Goal: Check status: Check status

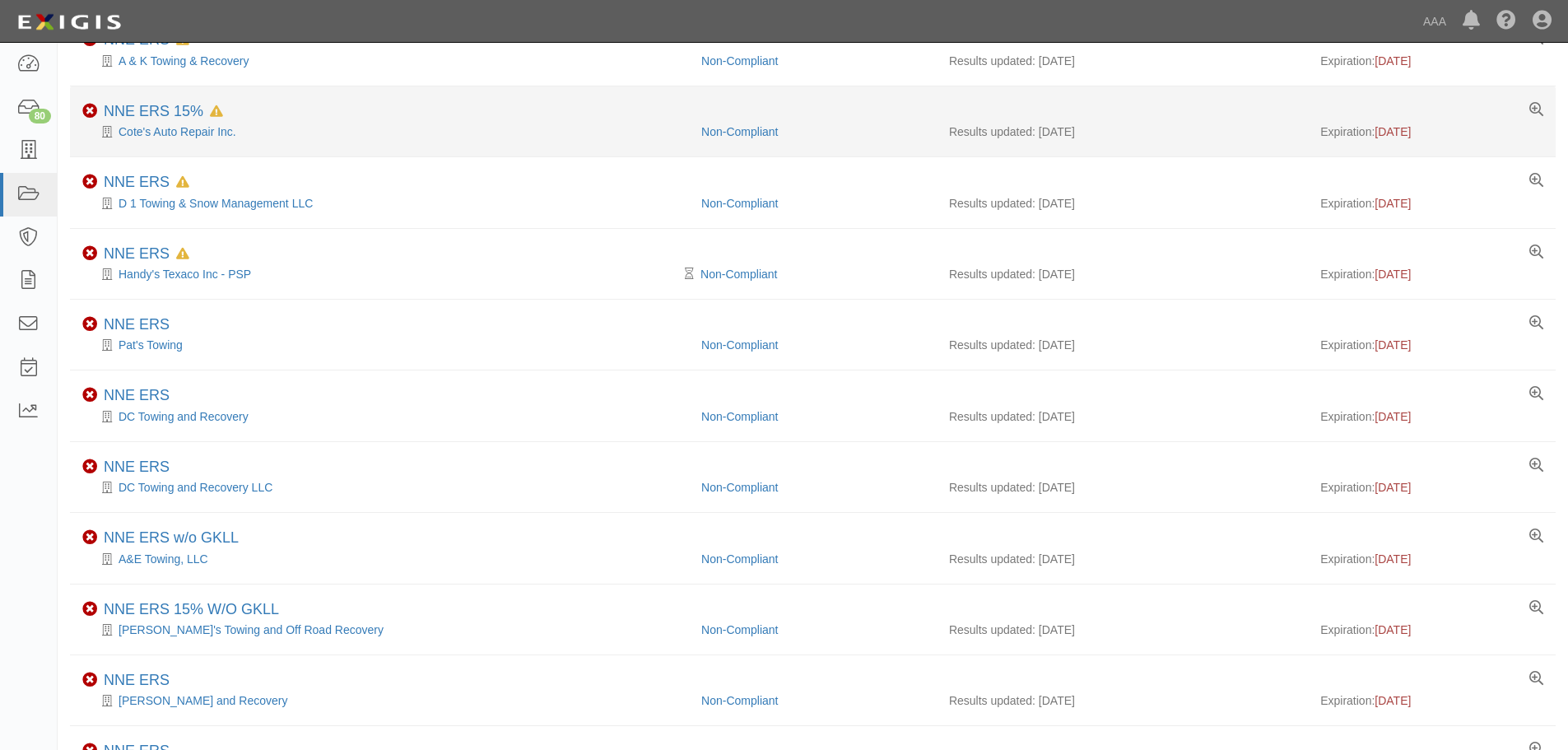
scroll to position [273, 0]
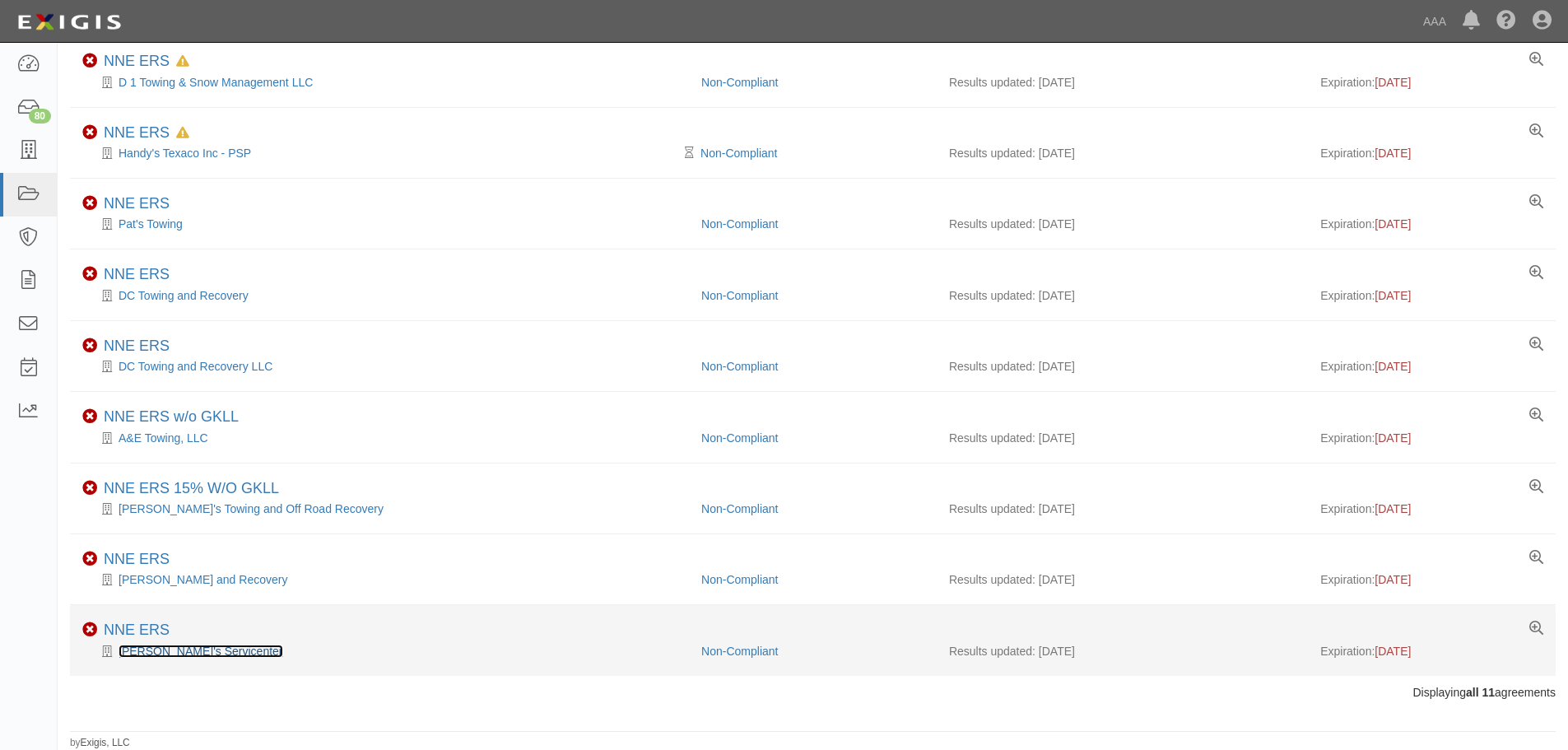
click at [180, 651] on link "[PERSON_NAME]'s Servicenter" at bounding box center [201, 650] width 164 height 13
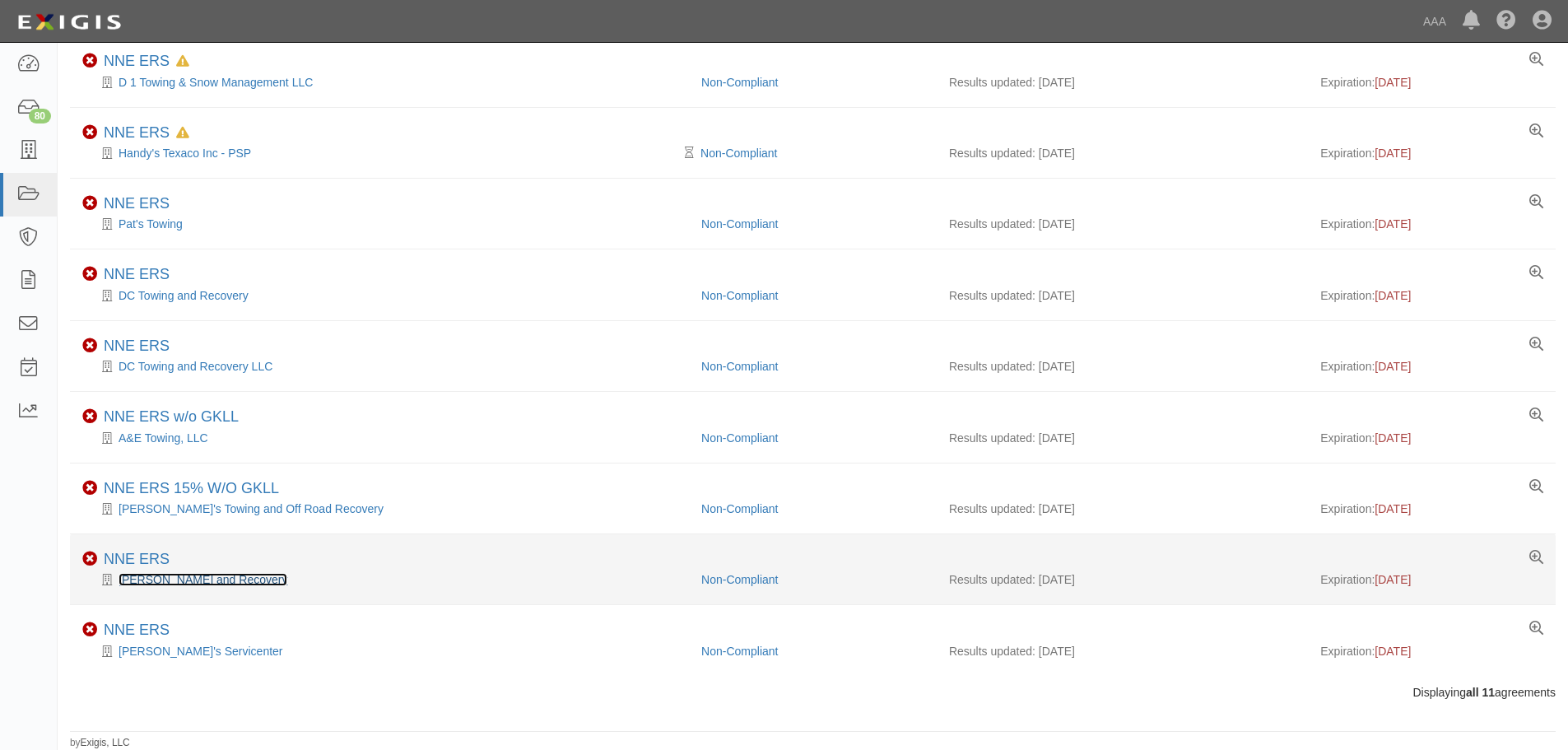
click at [186, 579] on link "[PERSON_NAME] and Recovery" at bounding box center [202, 579] width 169 height 13
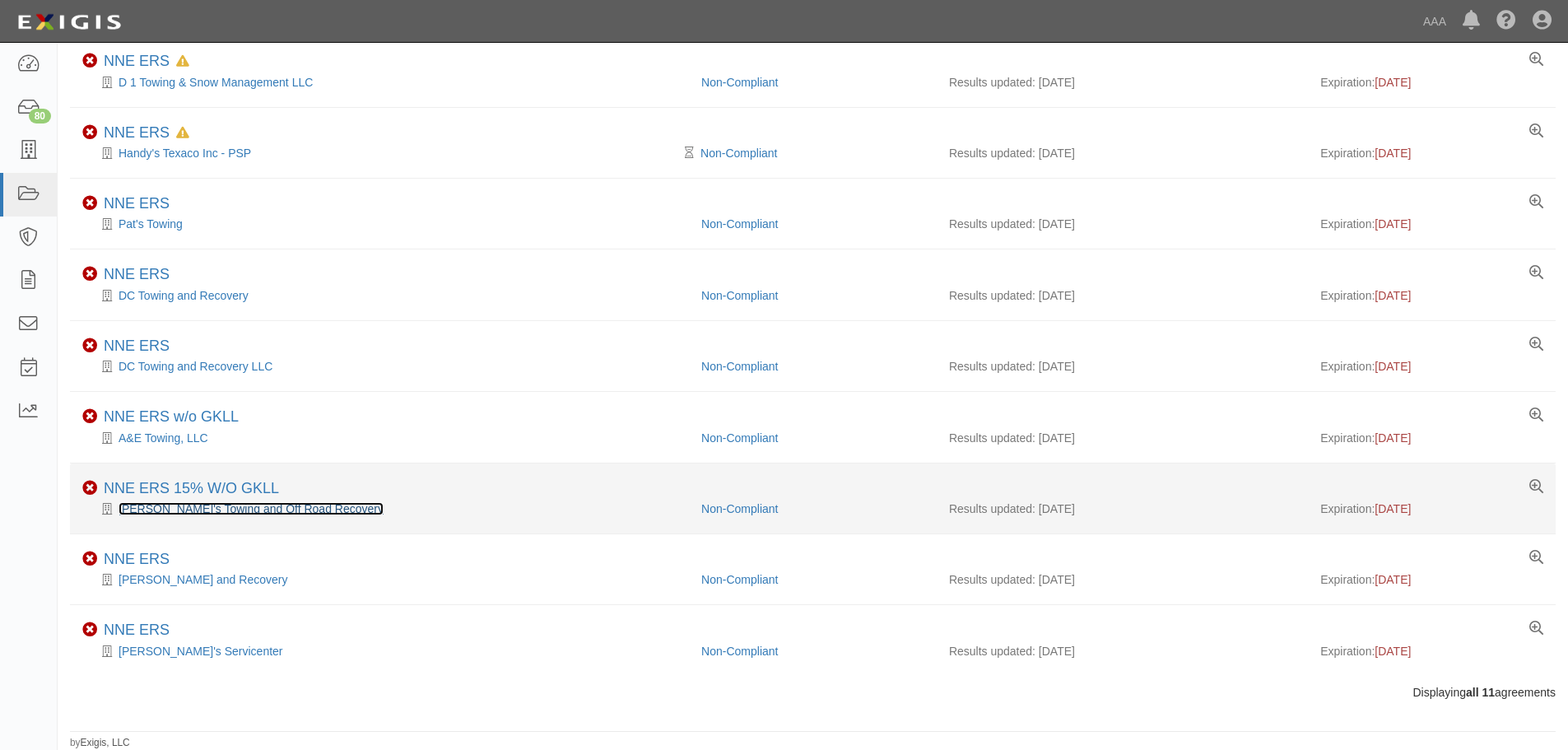
click at [178, 509] on link "Critter's Towing and Off Road Recovery" at bounding box center [251, 508] width 265 height 13
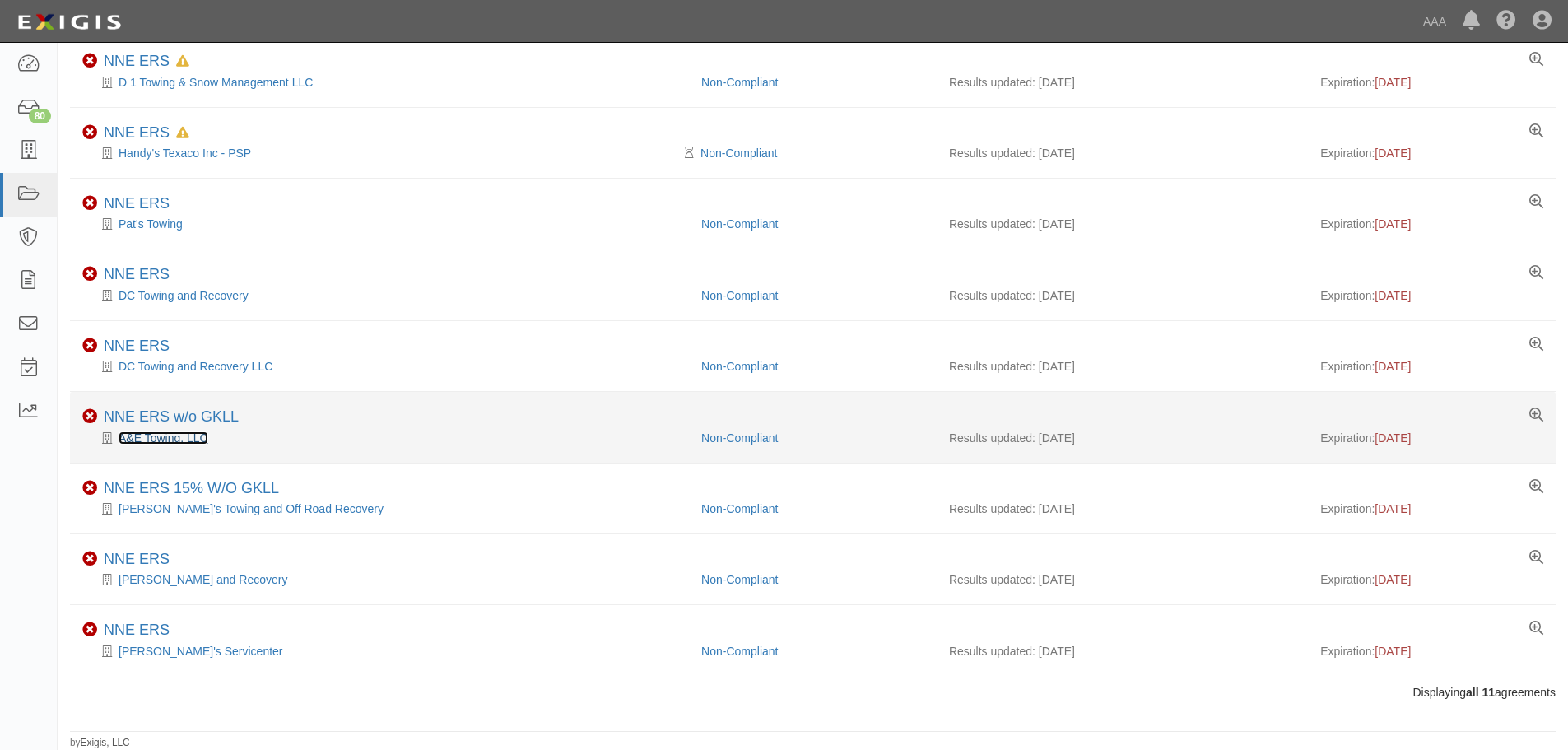
click at [171, 431] on link "A&E Towing, LLC" at bounding box center [163, 437] width 90 height 13
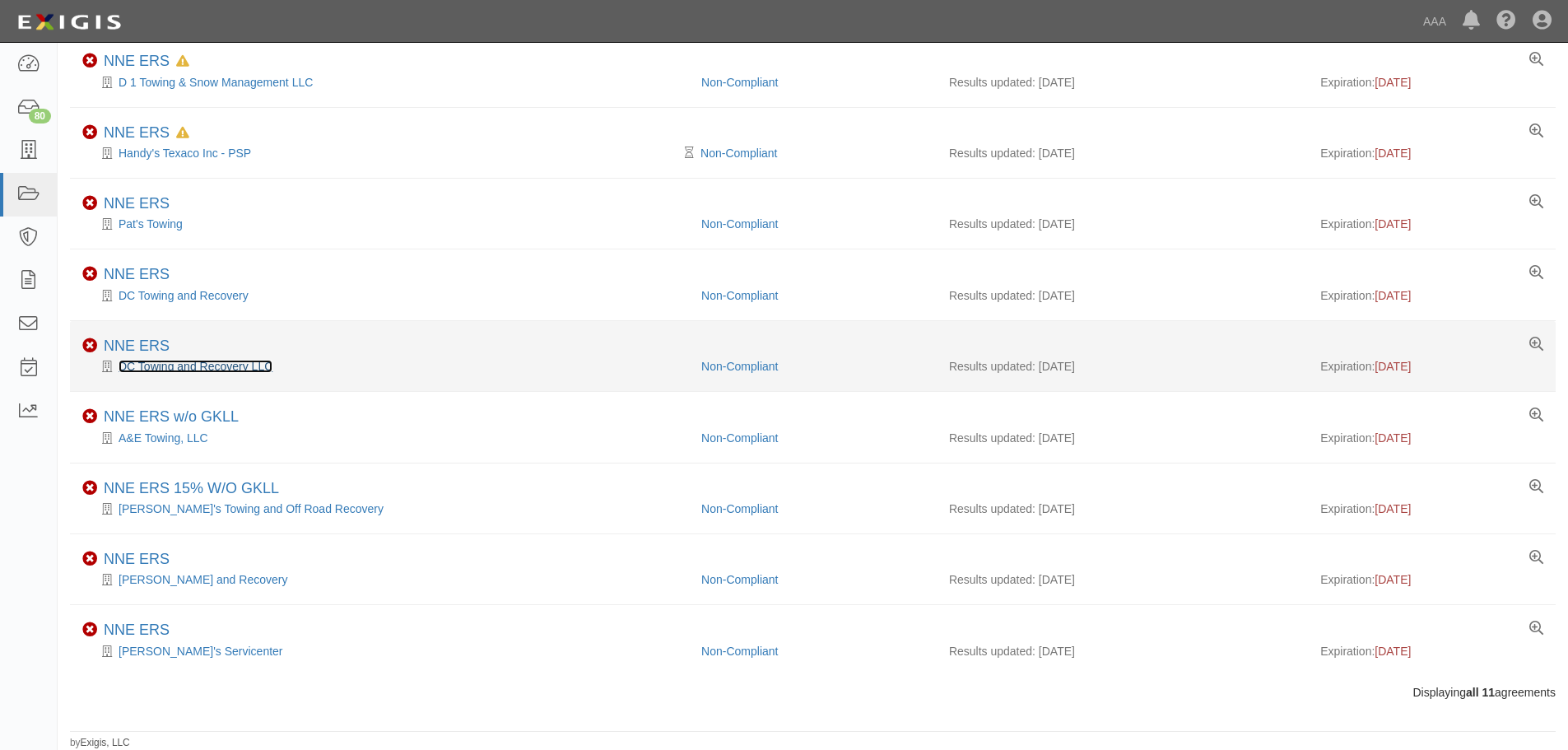
click at [152, 365] on link "DC Towing and Recovery LLC" at bounding box center [195, 366] width 154 height 13
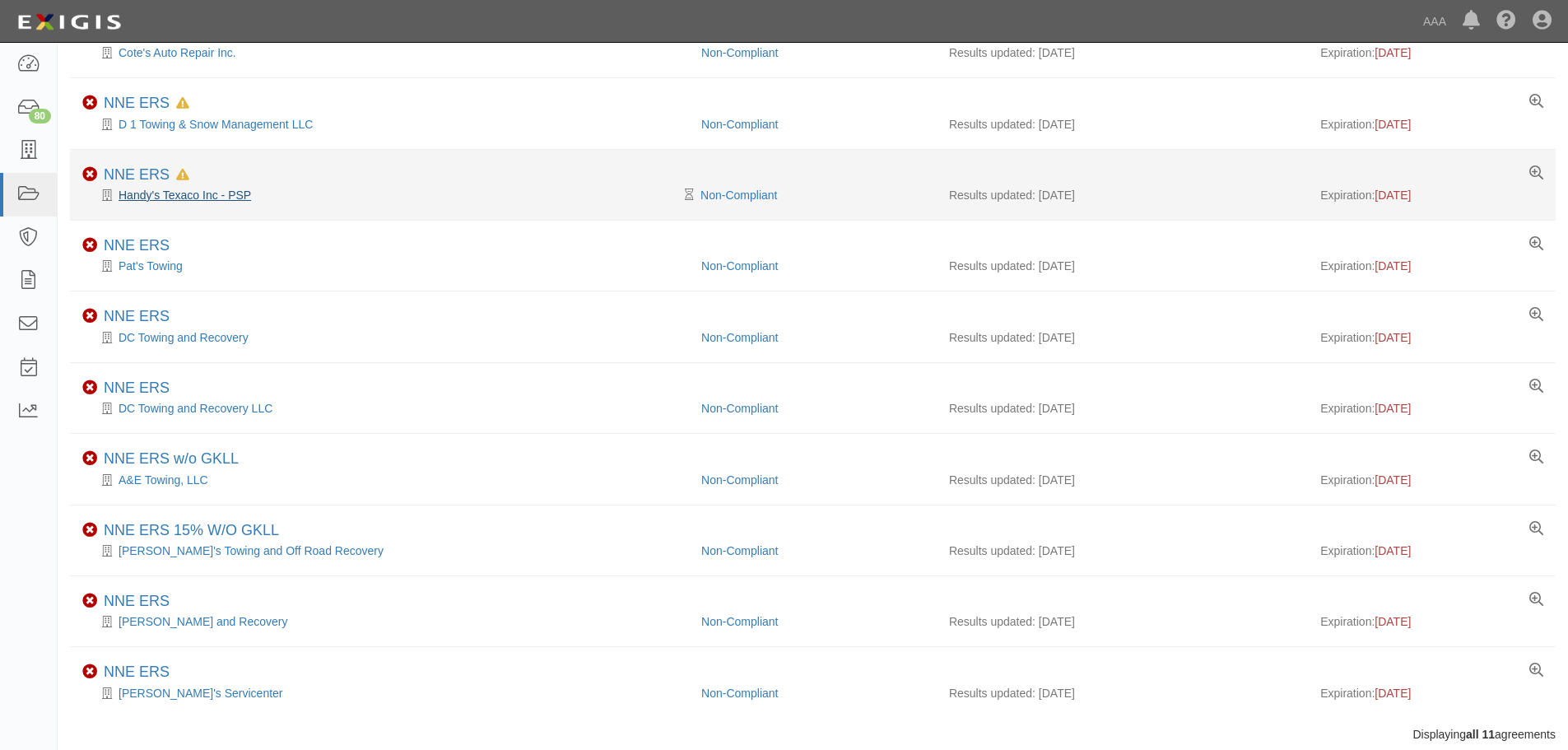
scroll to position [109, 0]
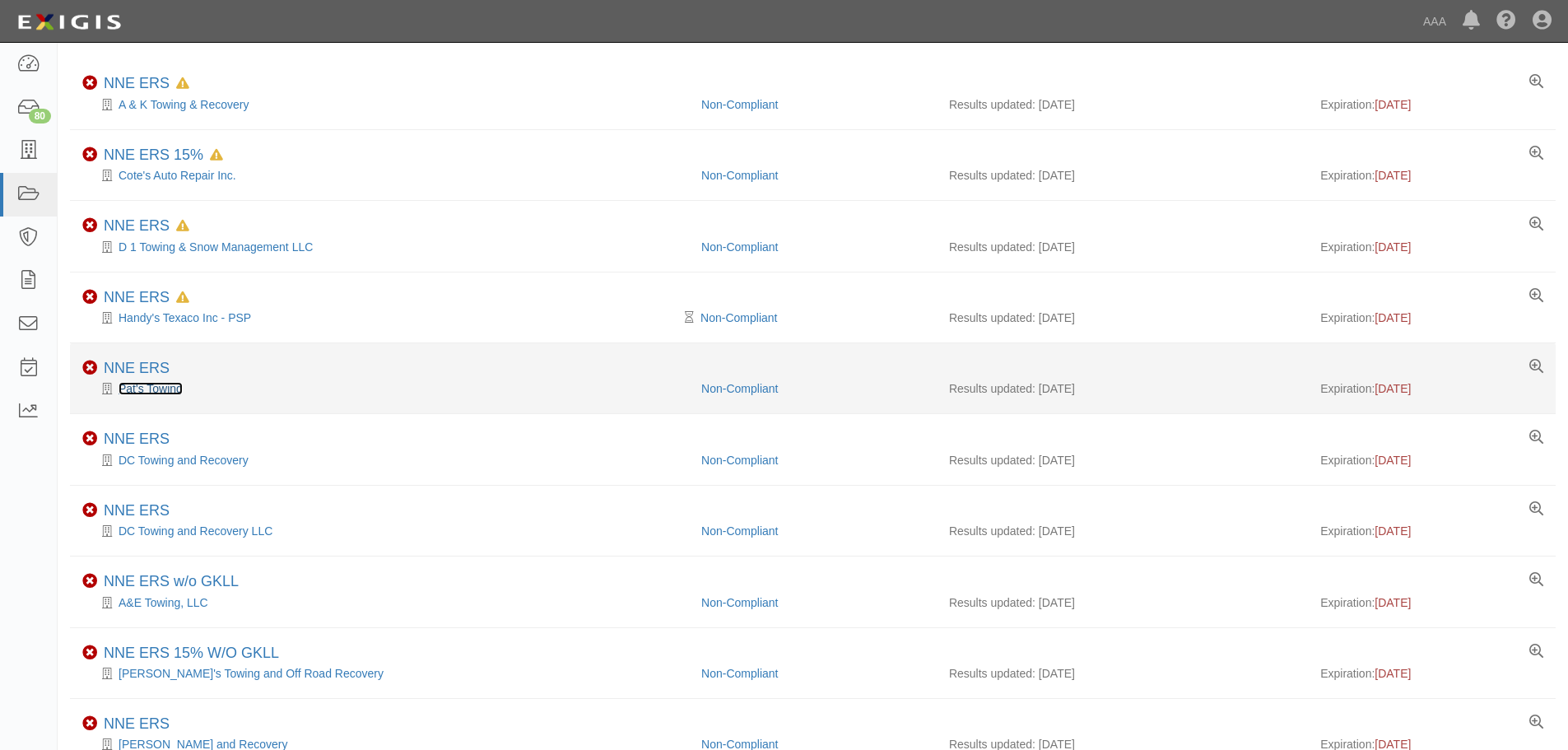
click at [134, 387] on link "Pat's Towing" at bounding box center [150, 388] width 64 height 13
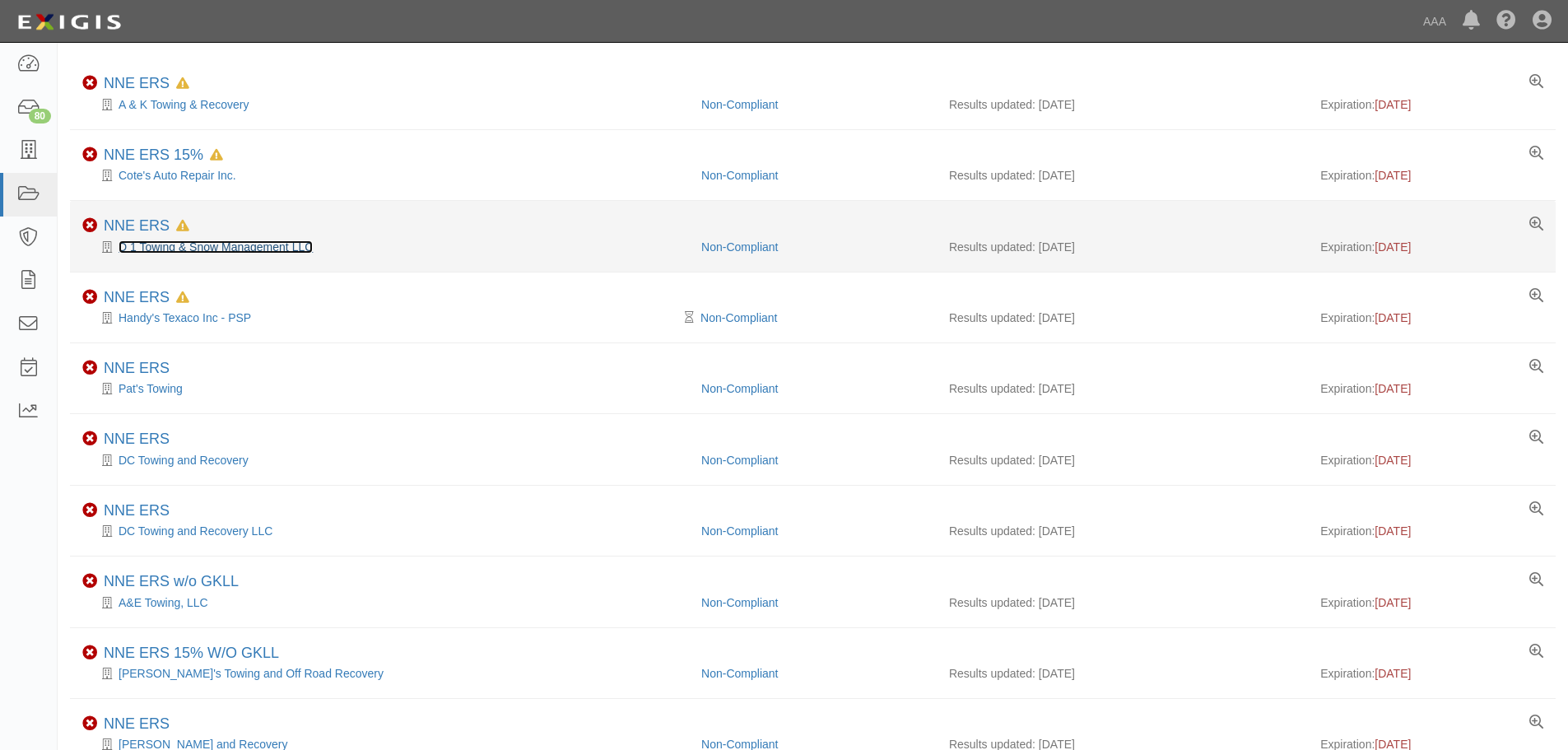
click at [163, 244] on link "D 1 Towing & Snow Management LLC" at bounding box center [216, 246] width 194 height 13
click at [179, 246] on link "D 1 Towing & Snow Management LLC" at bounding box center [216, 246] width 194 height 13
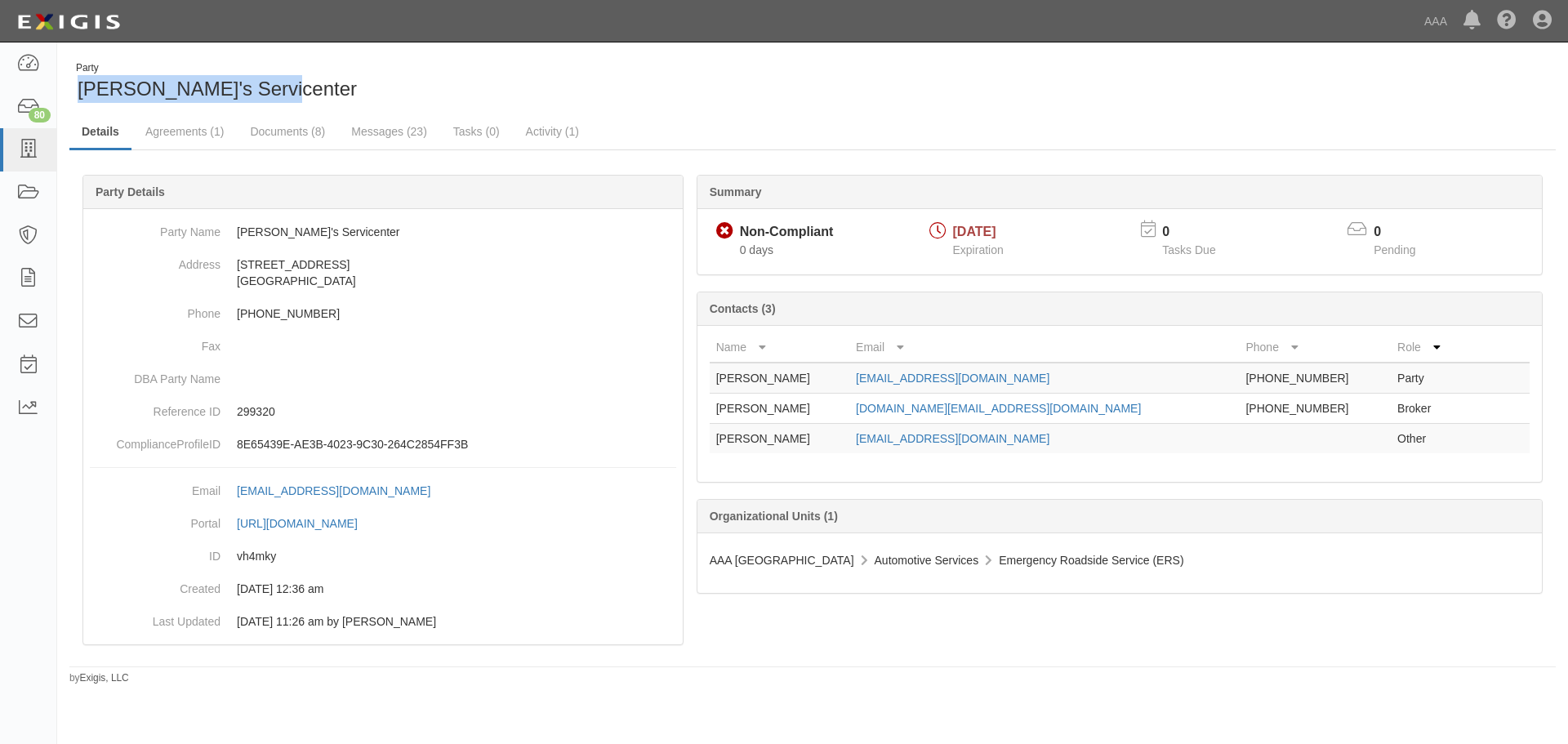
drag, startPoint x: 293, startPoint y: 87, endPoint x: 79, endPoint y: 92, distance: 214.1
click at [79, 92] on div "Party Freddie's Servicenter" at bounding box center [435, 82] width 731 height 42
copy span "Freddie's Servicenter"
drag, startPoint x: 337, startPoint y: 101, endPoint x: 310, endPoint y: 120, distance: 33.0
click at [337, 102] on div "Party Freddie's Servicenter" at bounding box center [435, 82] width 731 height 42
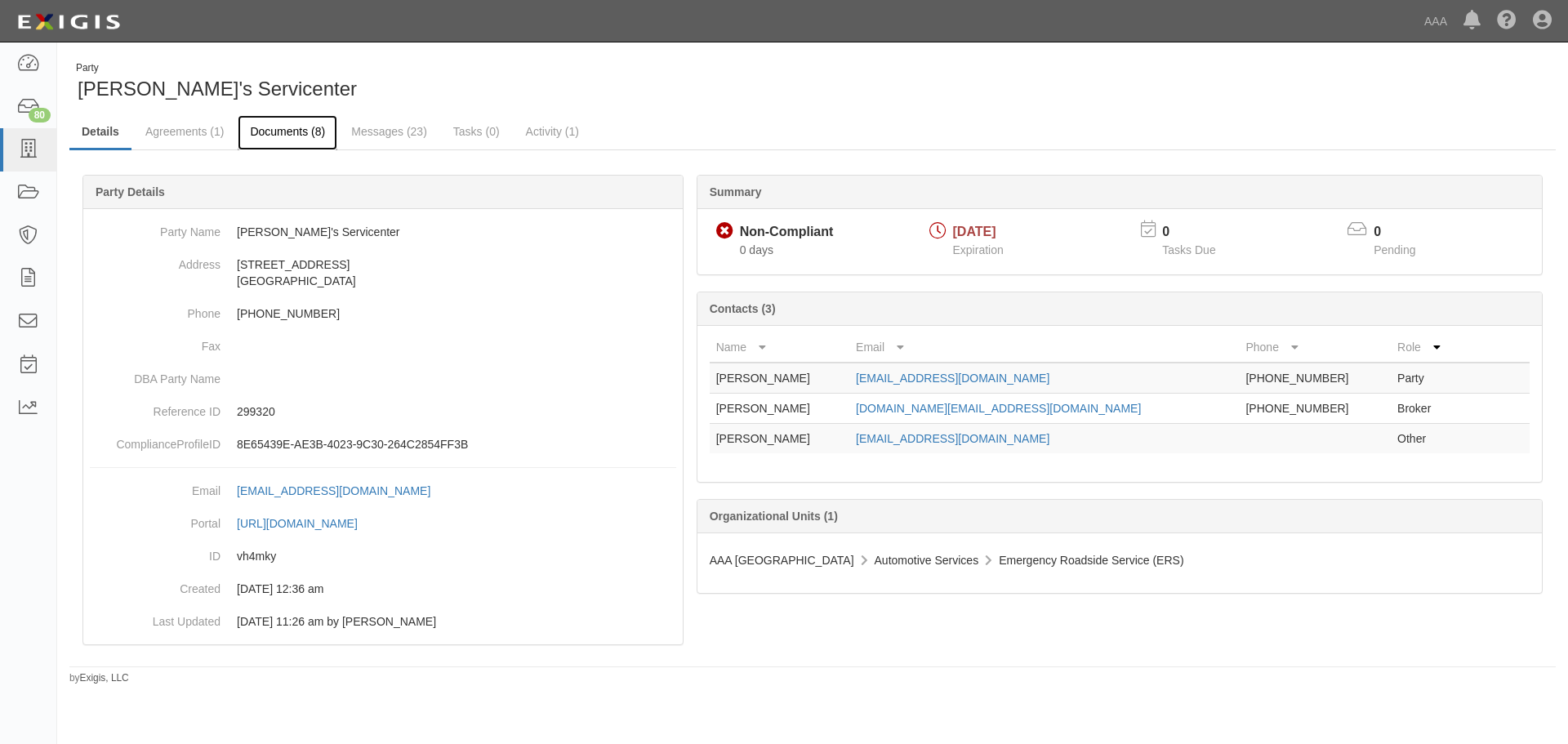
click at [302, 124] on link "Documents (8)" at bounding box center [287, 132] width 100 height 35
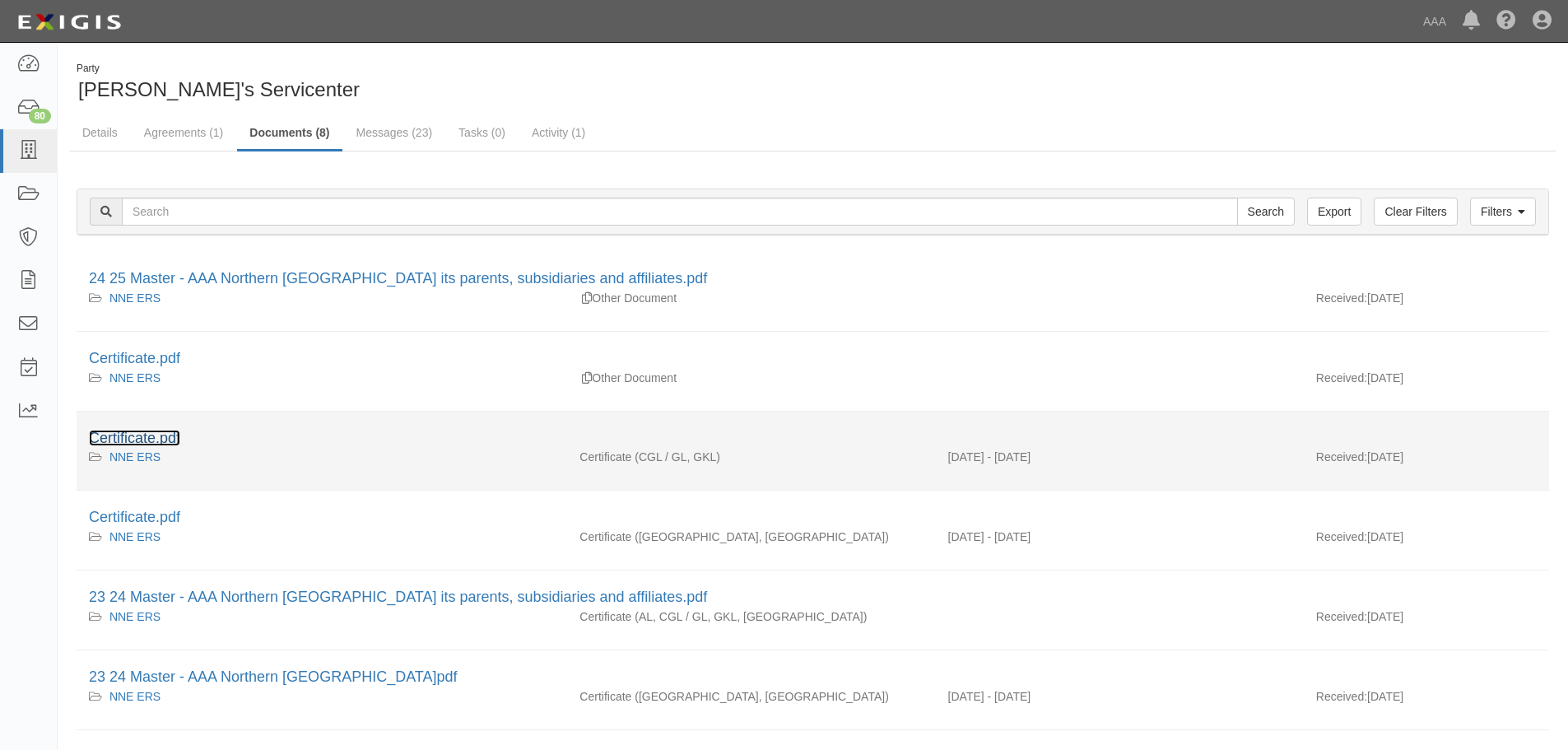
click at [149, 438] on link "Certificate.pdf" at bounding box center [134, 437] width 91 height 17
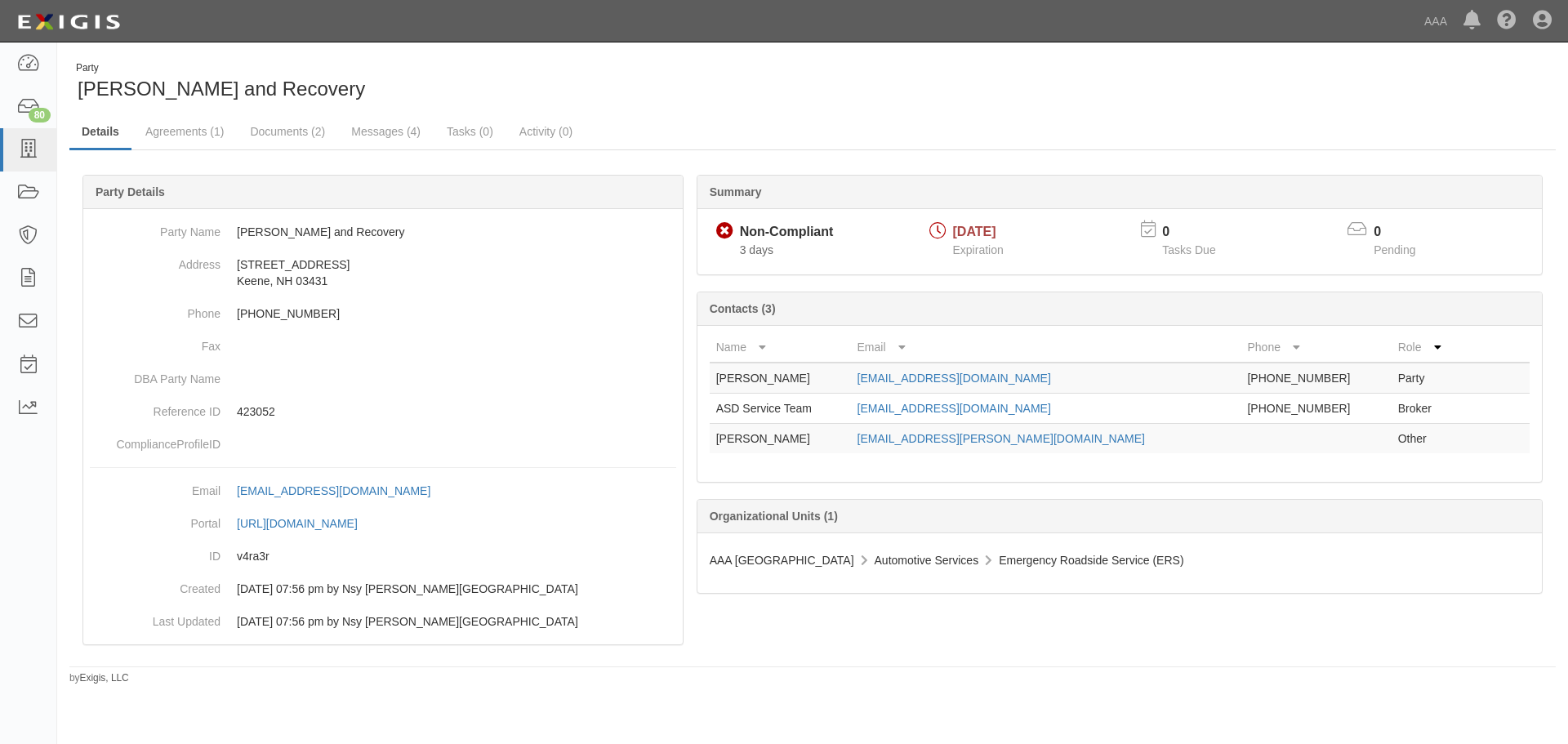
click at [347, 91] on div "Party Keene Towing and Recovery" at bounding box center [435, 82] width 731 height 42
drag, startPoint x: 344, startPoint y: 91, endPoint x: 82, endPoint y: 92, distance: 262.0
click at [71, 89] on div "Party Keene Towing and Recovery" at bounding box center [435, 82] width 731 height 42
click at [266, 154] on div "Summary Non-Compliant Non-Compliant 3 days 10/11/2025 Expiration 0 Tasks Due 0 …" at bounding box center [812, 174] width 1486 height 49
click at [272, 139] on link "Documents (2)" at bounding box center [287, 132] width 100 height 35
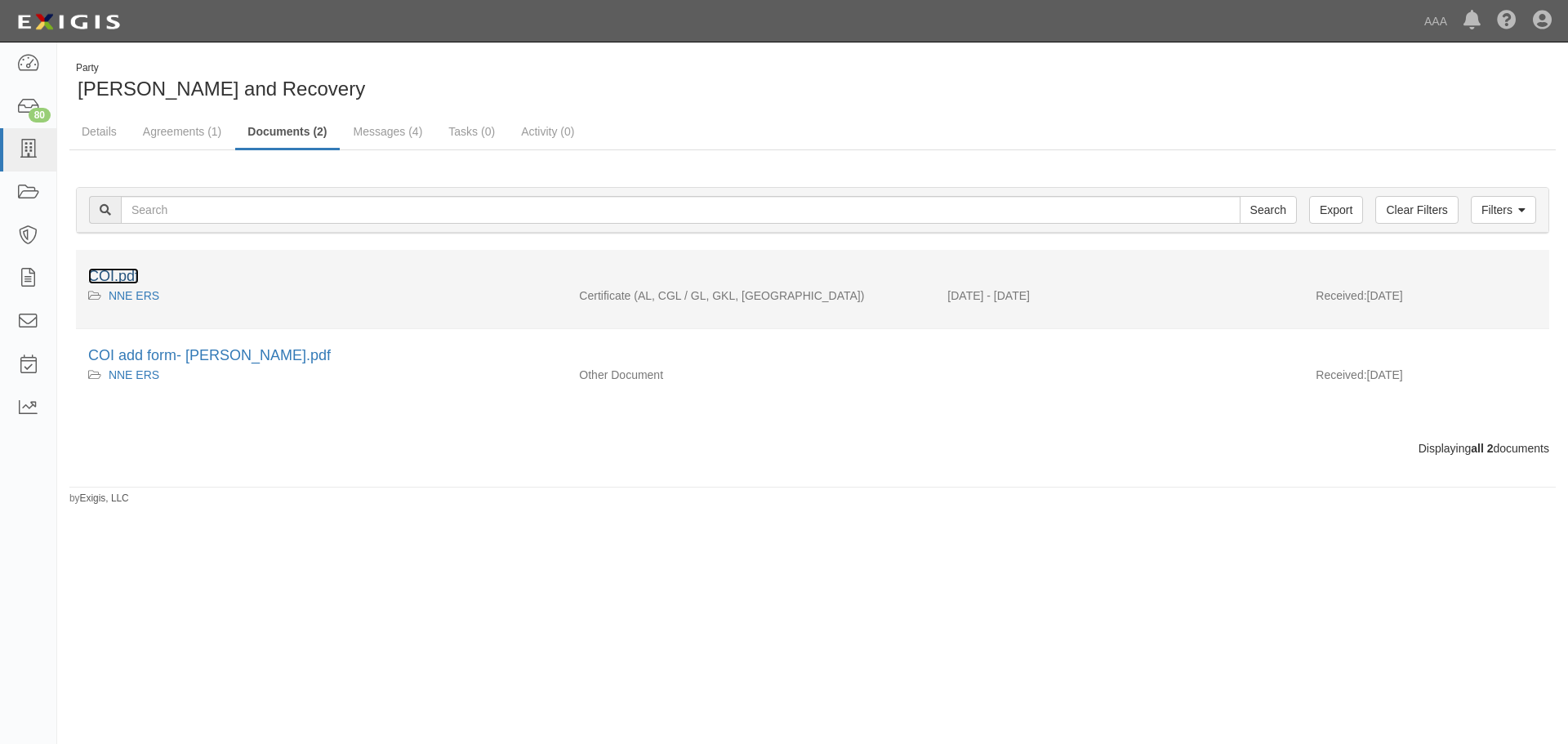
click at [108, 274] on link "COI.pdf" at bounding box center [114, 276] width 51 height 17
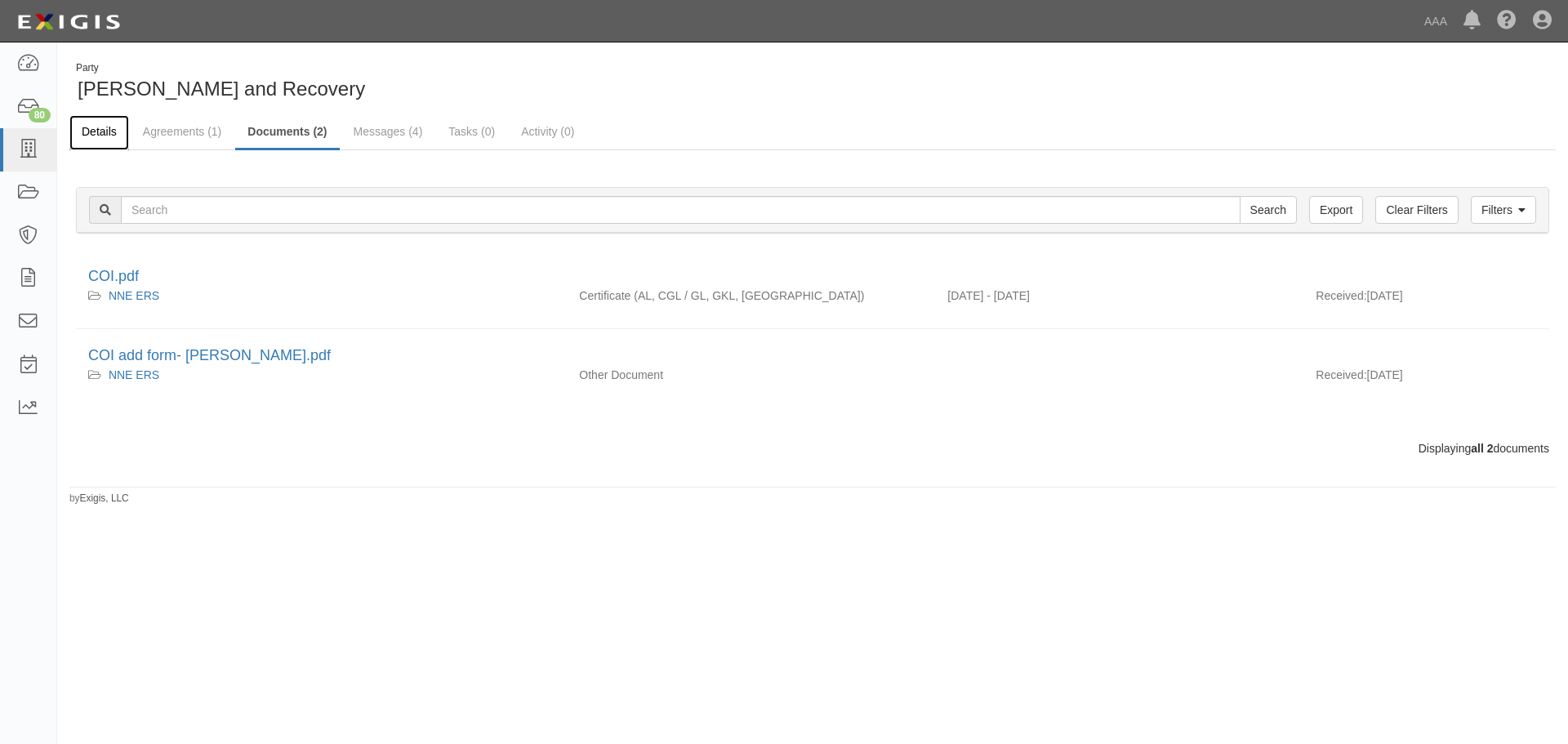
click at [124, 131] on link "Details" at bounding box center [99, 132] width 60 height 35
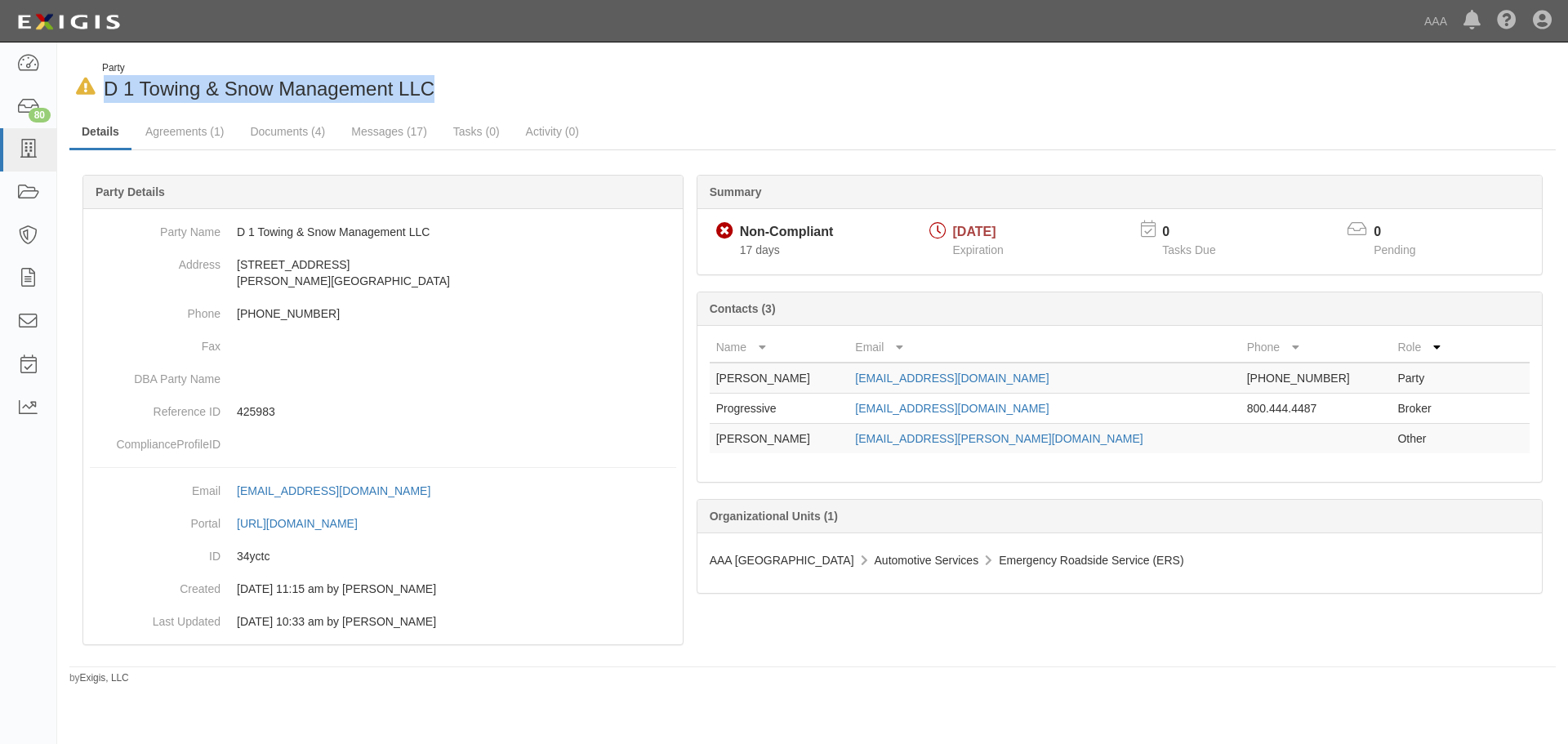
drag, startPoint x: 459, startPoint y: 72, endPoint x: 100, endPoint y: 97, distance: 359.9
click at [100, 97] on div "In Default since 10/11/2025 Party D 1 Towing & Snow Management LLC" at bounding box center [435, 82] width 731 height 42
copy span "D 1 Towing & Snow Management LLC"
click at [278, 136] on link "Documents (4)" at bounding box center [287, 132] width 100 height 35
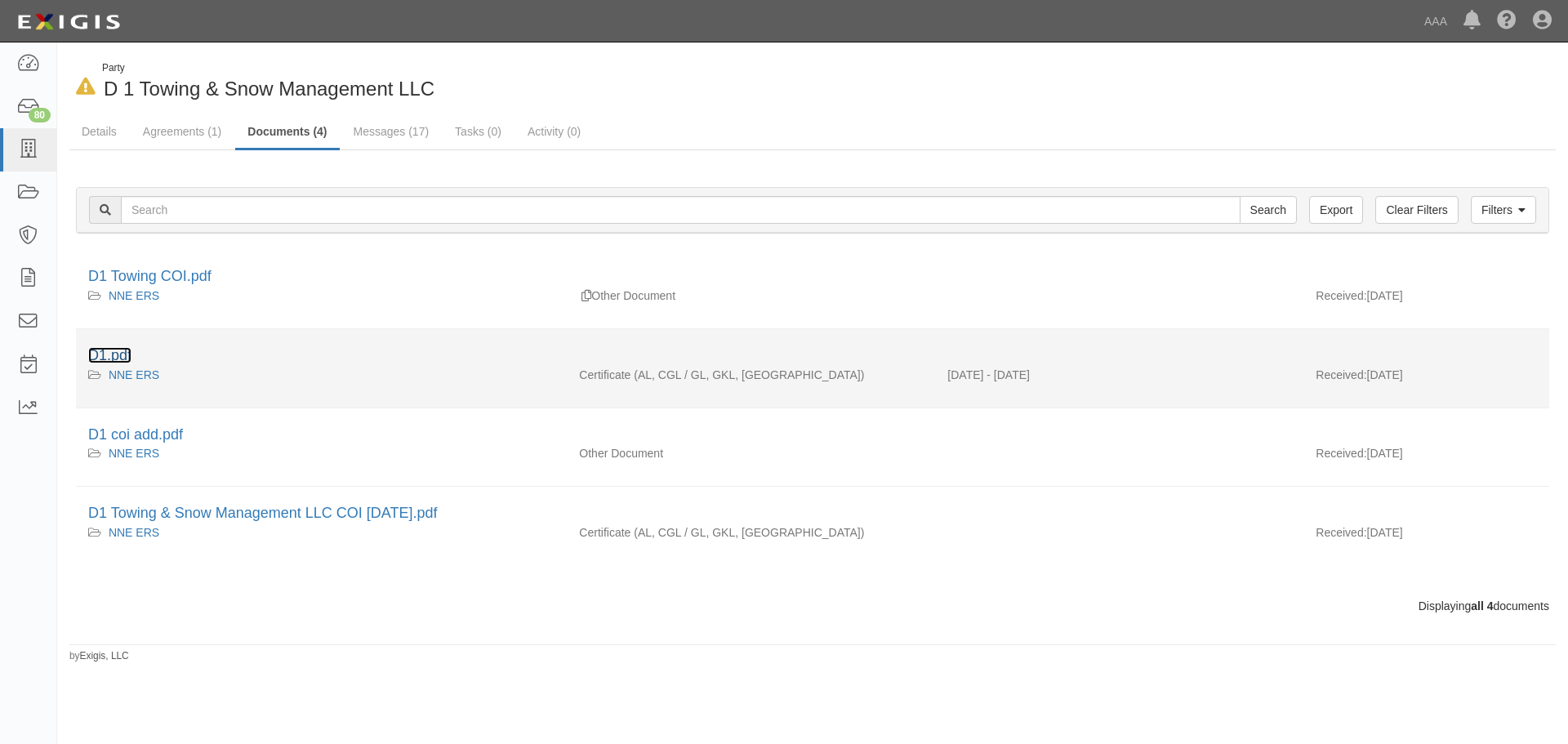
click at [115, 351] on link "D1.pdf" at bounding box center [110, 355] width 43 height 17
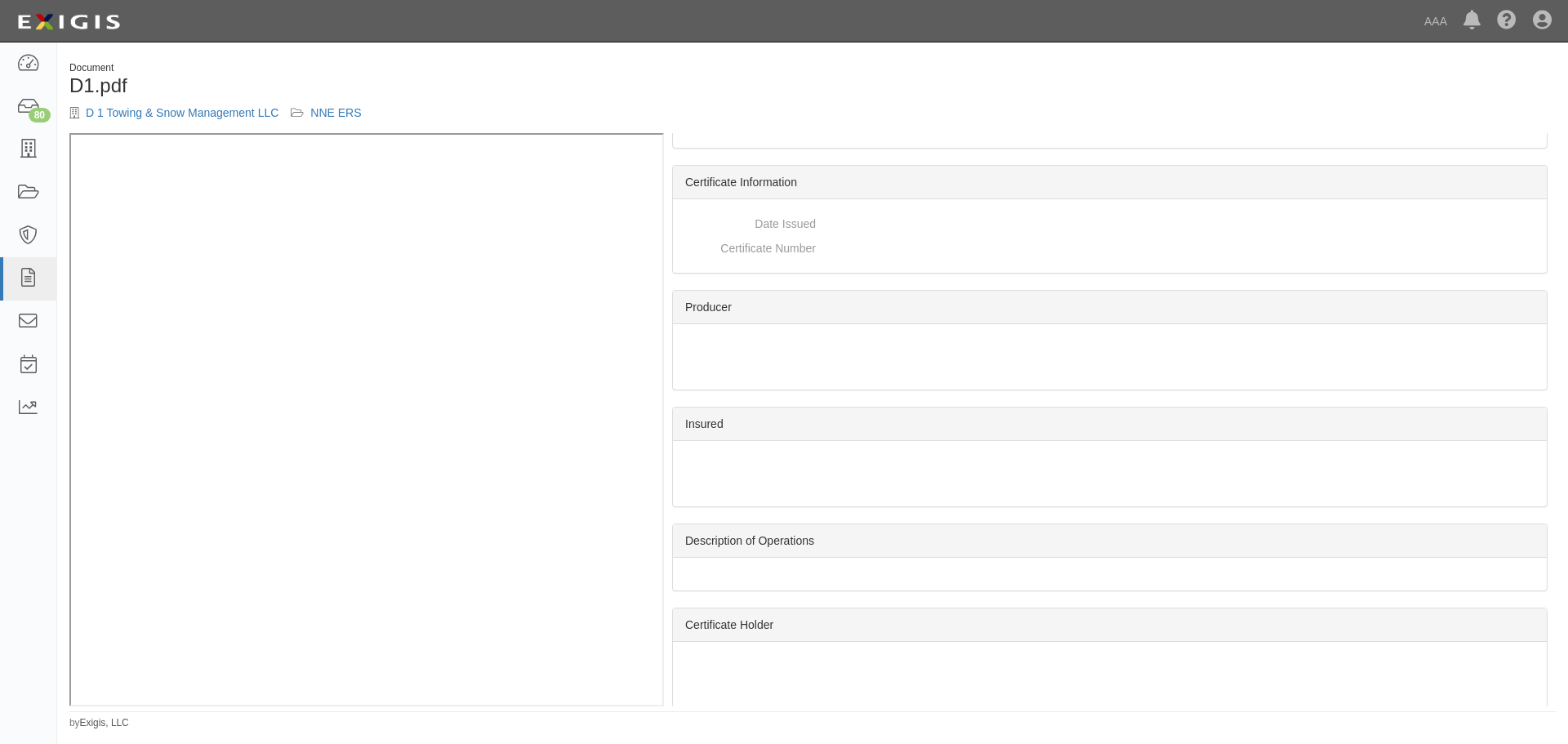
scroll to position [1371, 0]
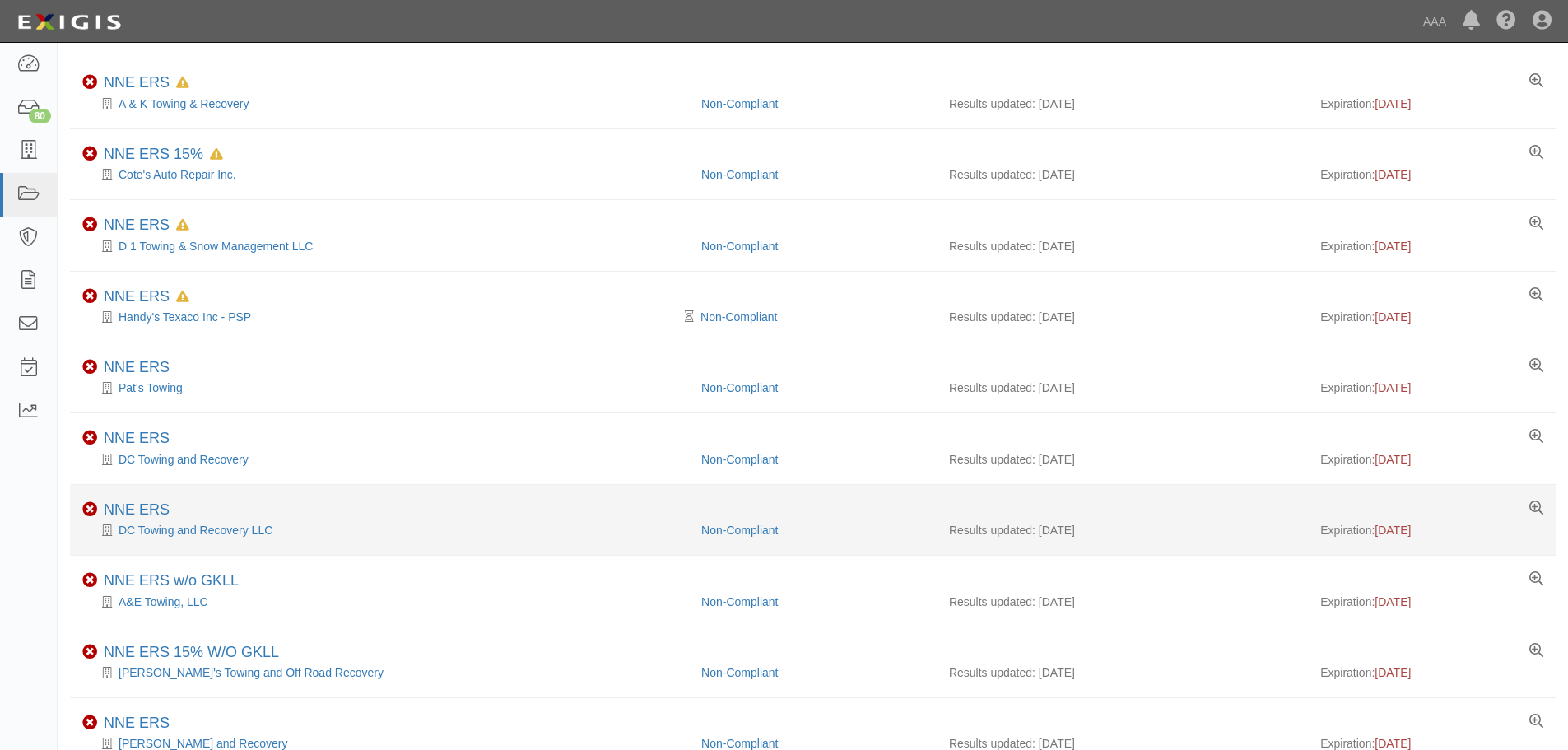
scroll to position [273, 0]
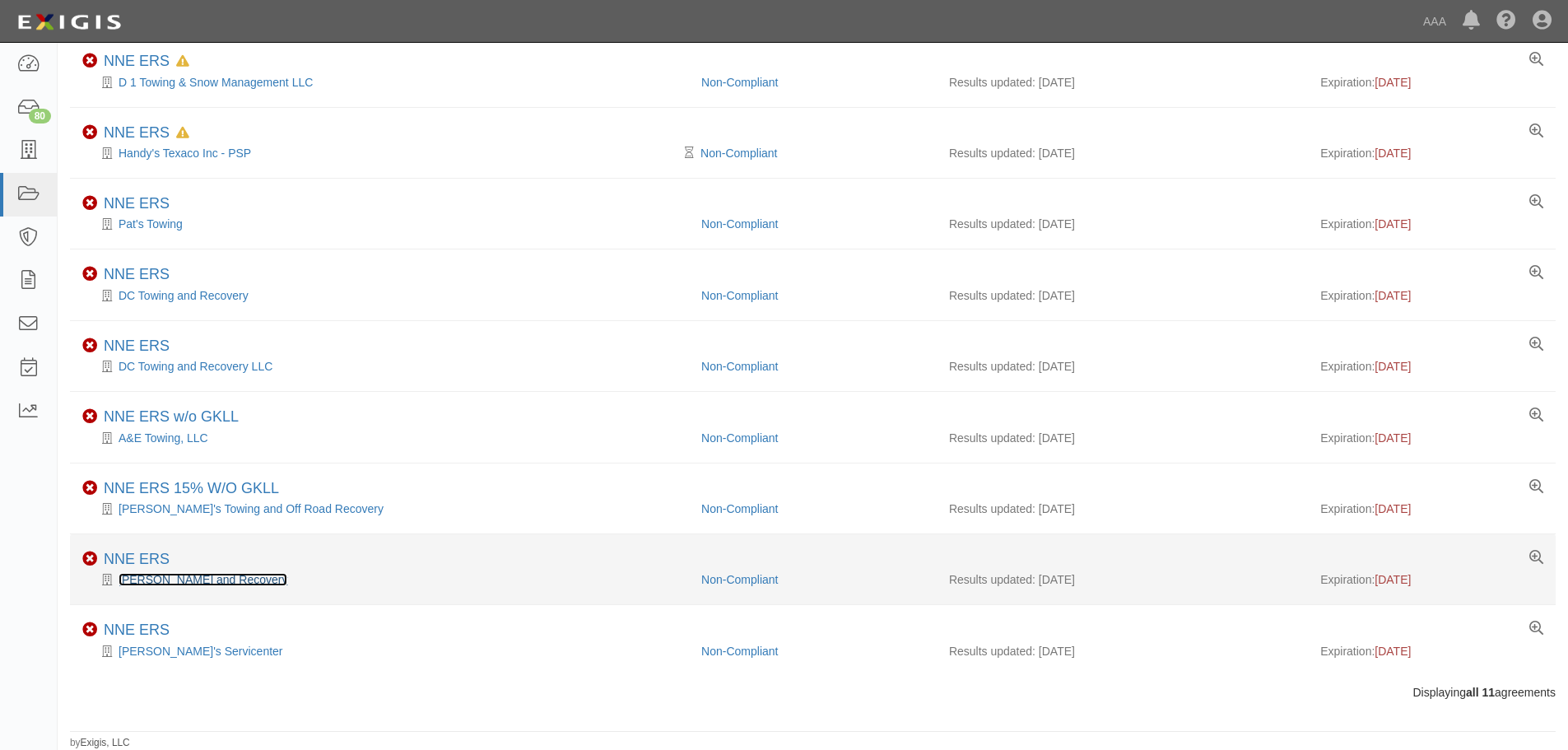
click at [188, 585] on link "Keene Towing and Recovery" at bounding box center [202, 579] width 169 height 13
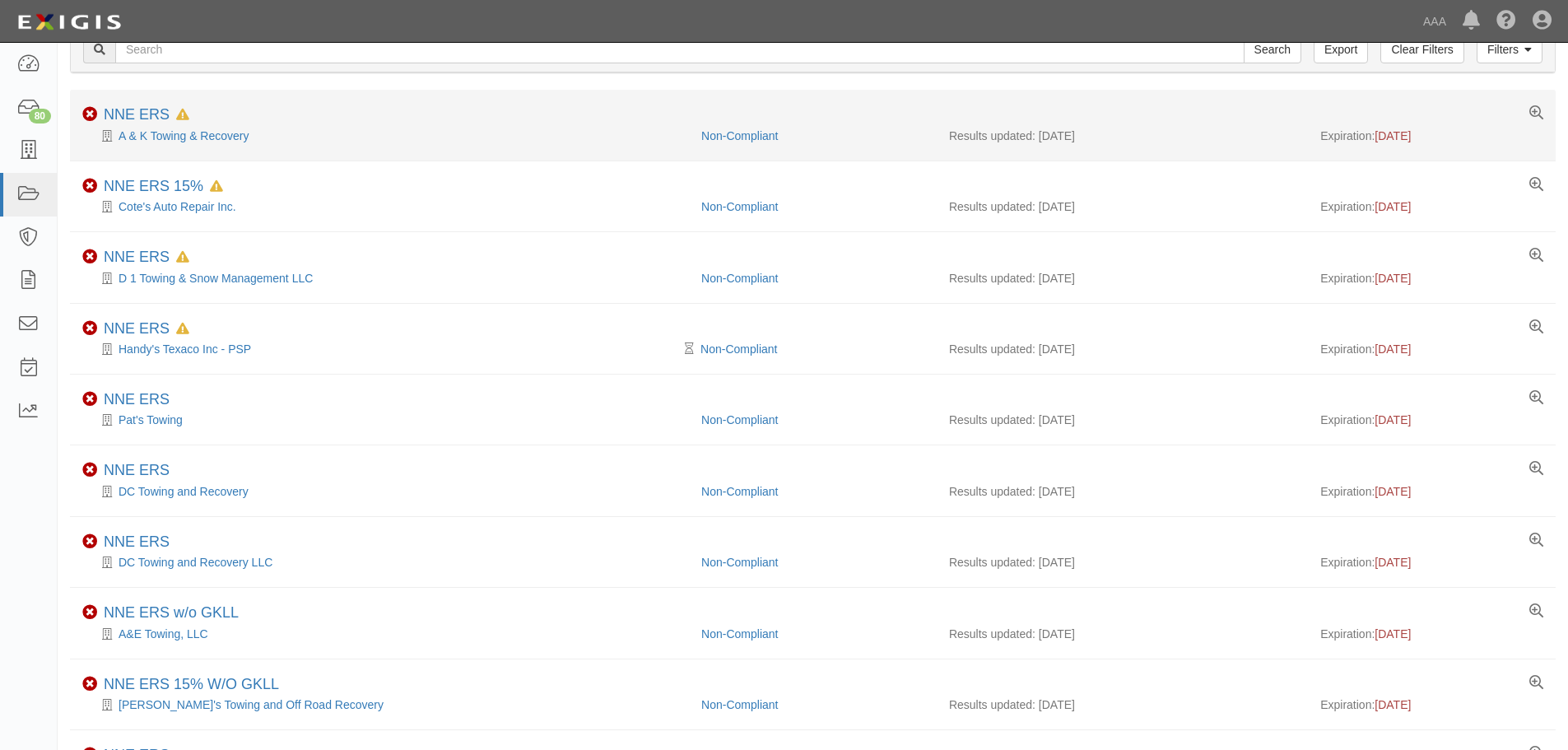
scroll to position [0, 0]
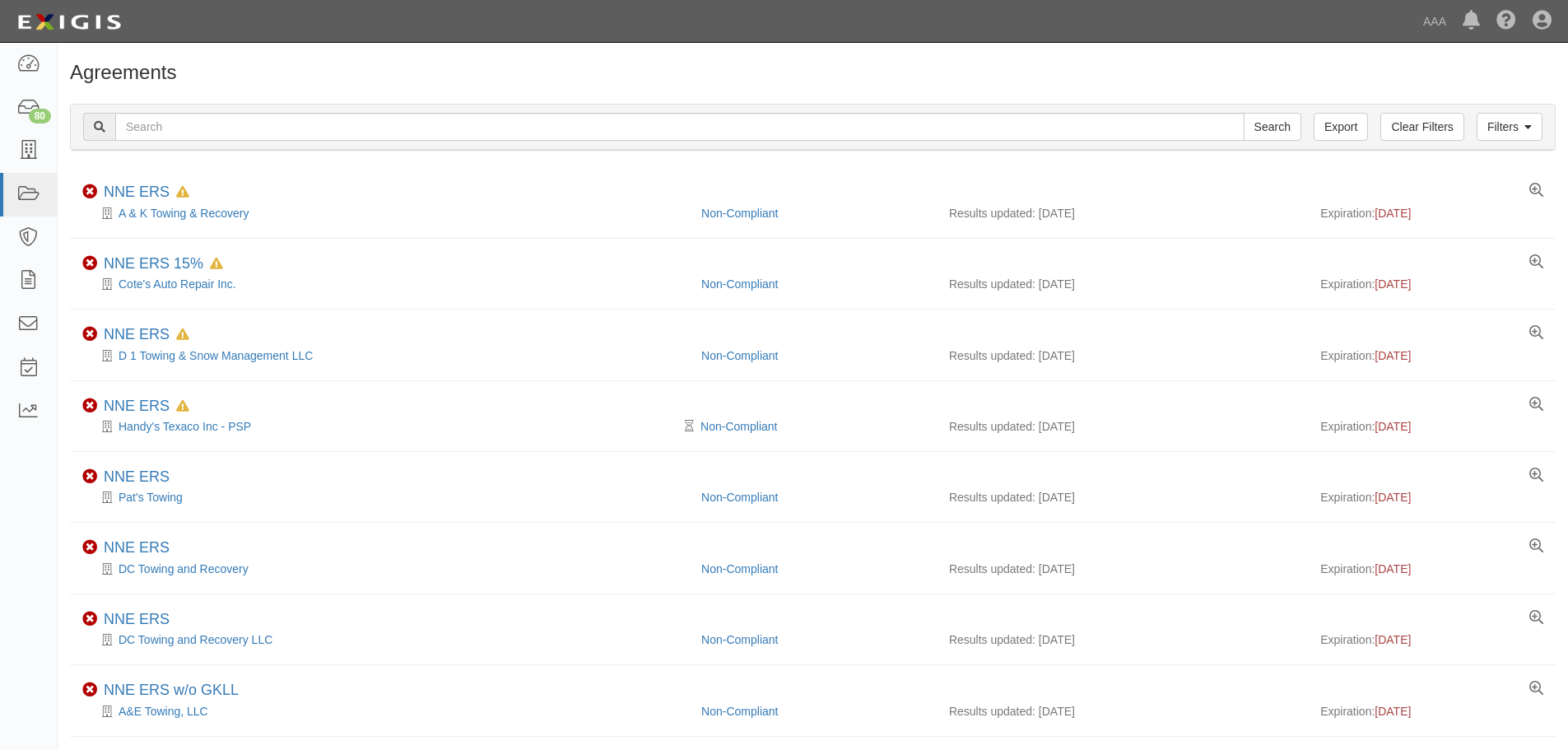
click at [647, 82] on h1 "Agreements" at bounding box center [813, 72] width 1486 height 21
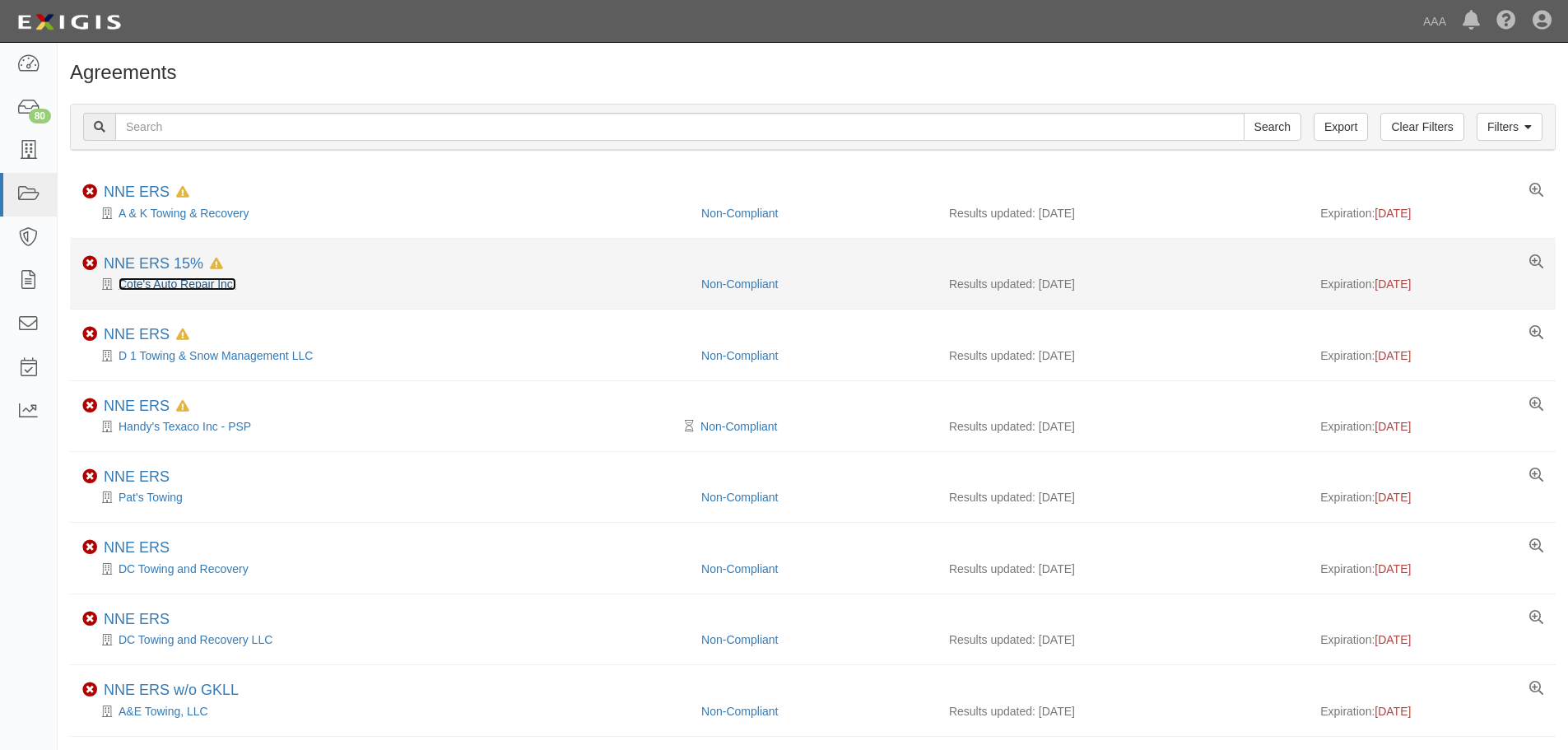
click at [156, 278] on link "Cote's Auto Repair Inc." at bounding box center [177, 284] width 117 height 13
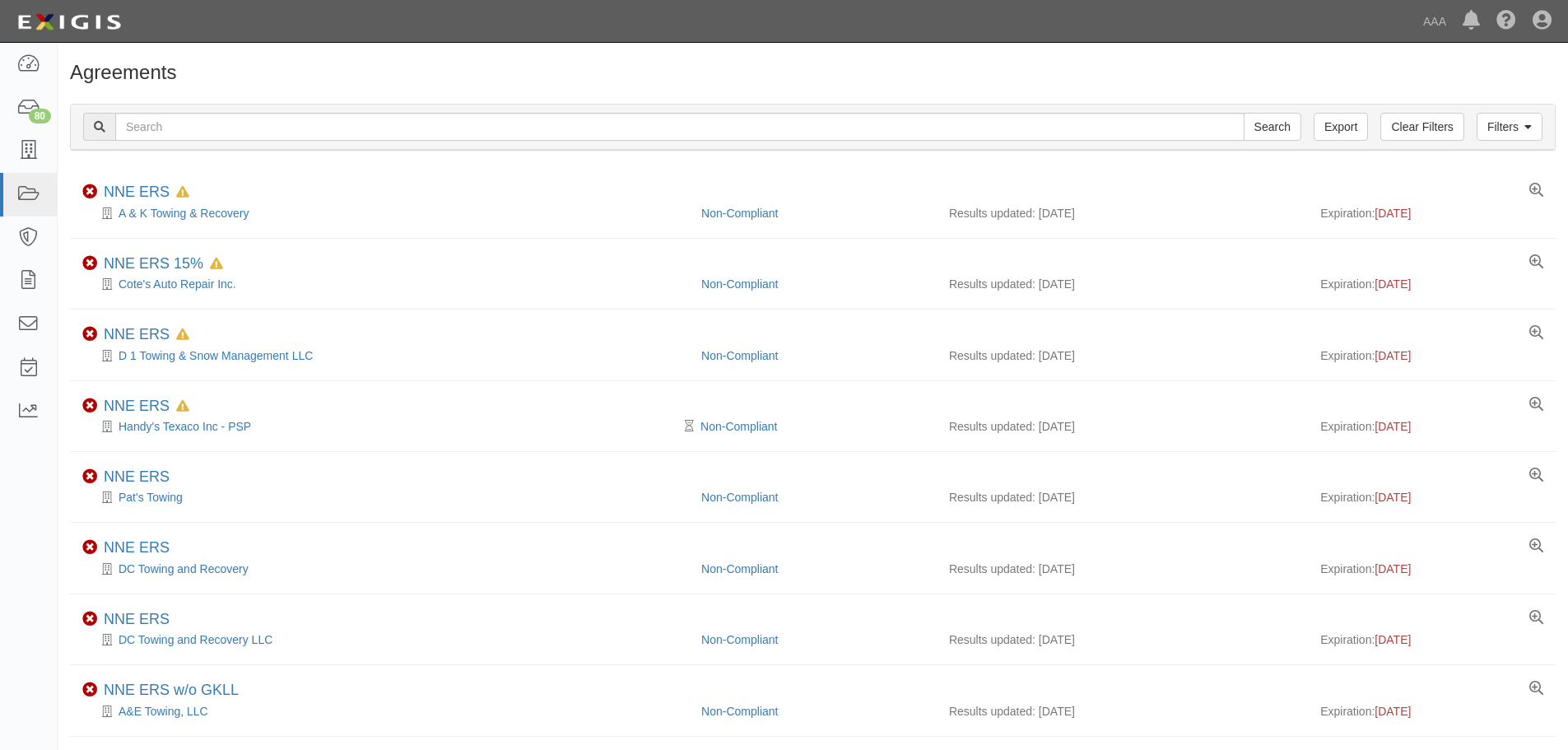
click at [308, 98] on div "Filters Clear Filters Export Search Filters Compliance Status Compliant Non-Com…" at bounding box center [813, 129] width 1511 height 76
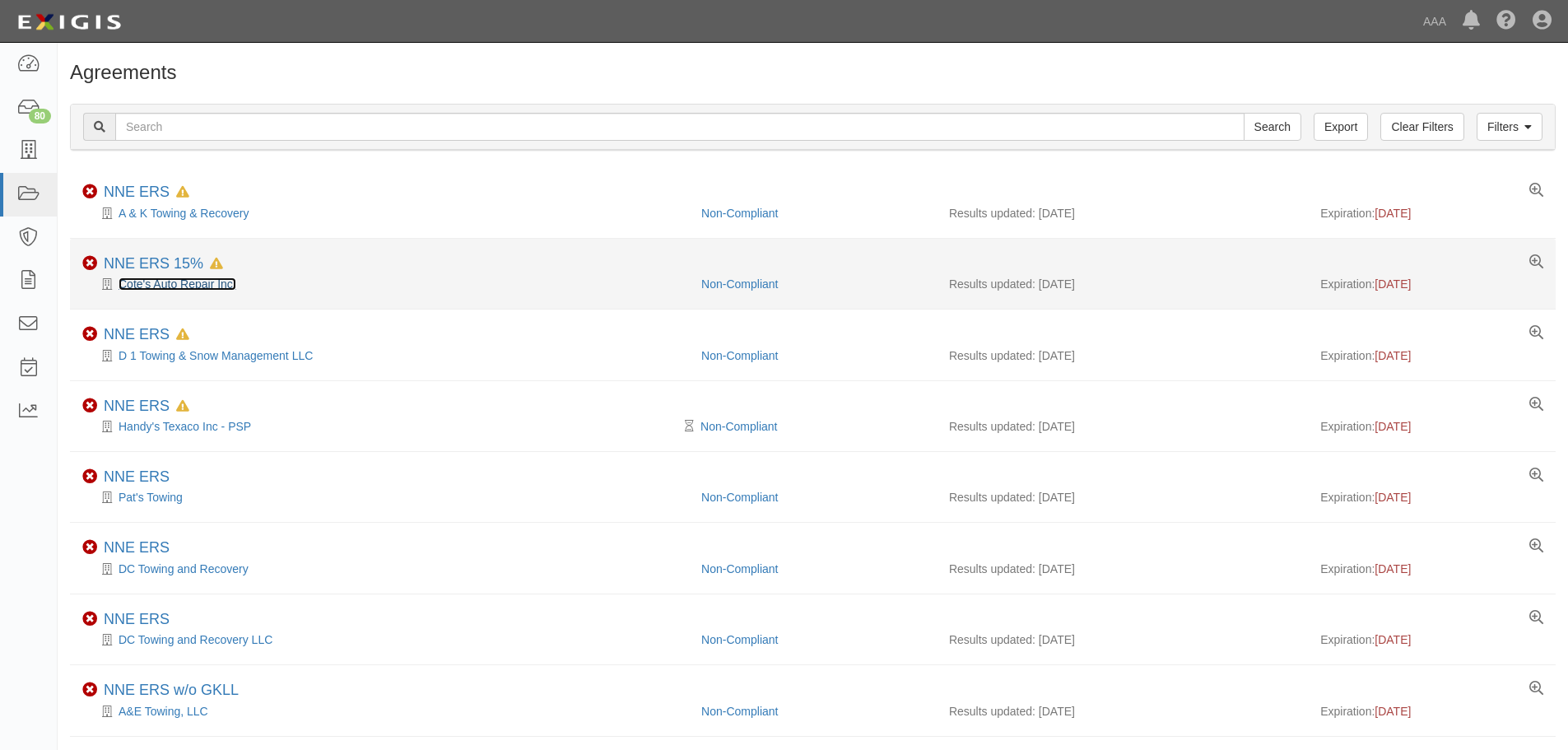
click at [163, 282] on link "Cote's Auto Repair Inc." at bounding box center [177, 284] width 117 height 13
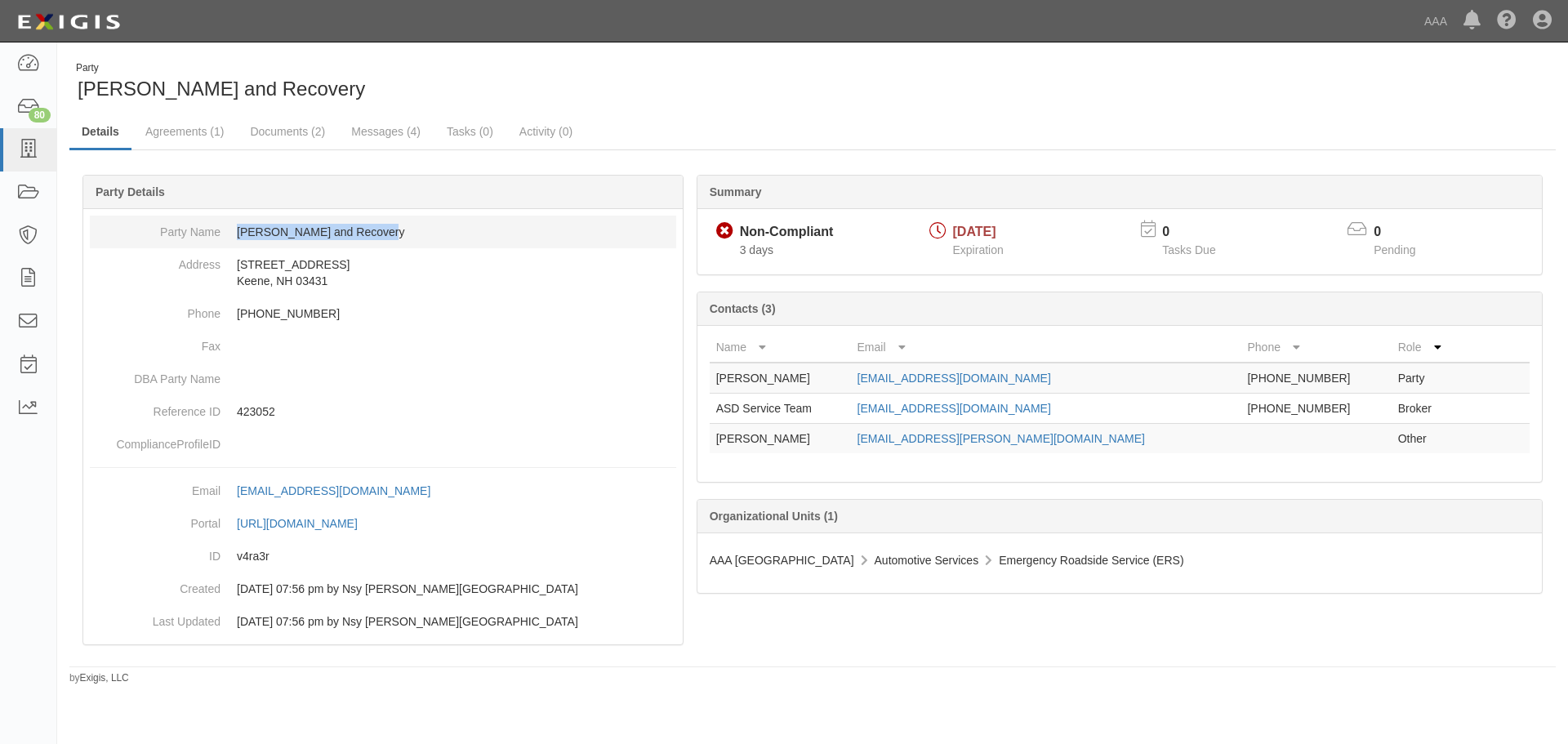
drag, startPoint x: 392, startPoint y: 229, endPoint x: 233, endPoint y: 231, distance: 159.0
click at [233, 231] on dd "Keene Towing and Recovery" at bounding box center [382, 231] width 586 height 32
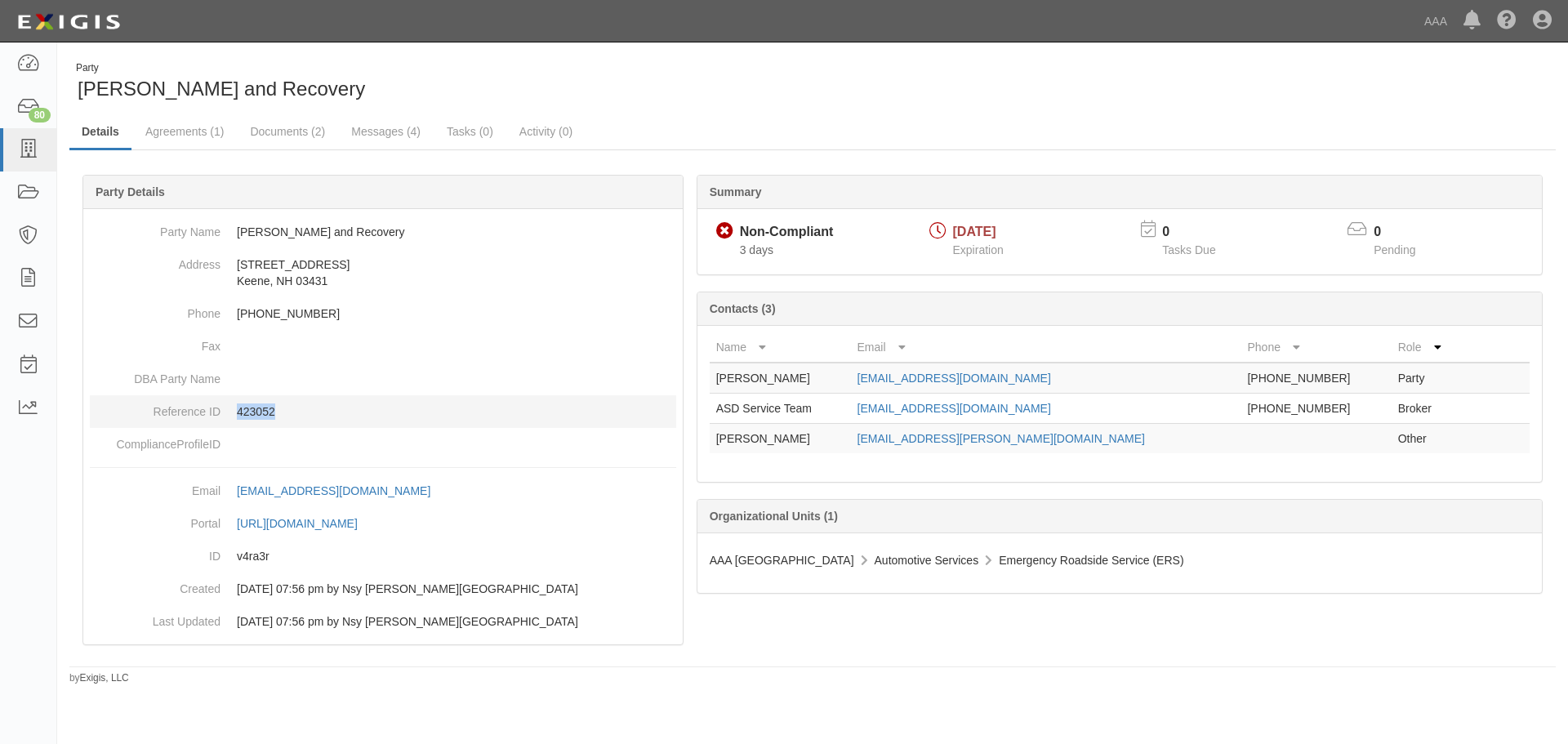
drag, startPoint x: 277, startPoint y: 413, endPoint x: 236, endPoint y: 412, distance: 41.0
click at [236, 412] on dd "423052" at bounding box center [382, 411] width 586 height 32
copy p "423052"
click at [405, 95] on div "Party Keene Towing and Recovery" at bounding box center [435, 82] width 731 height 42
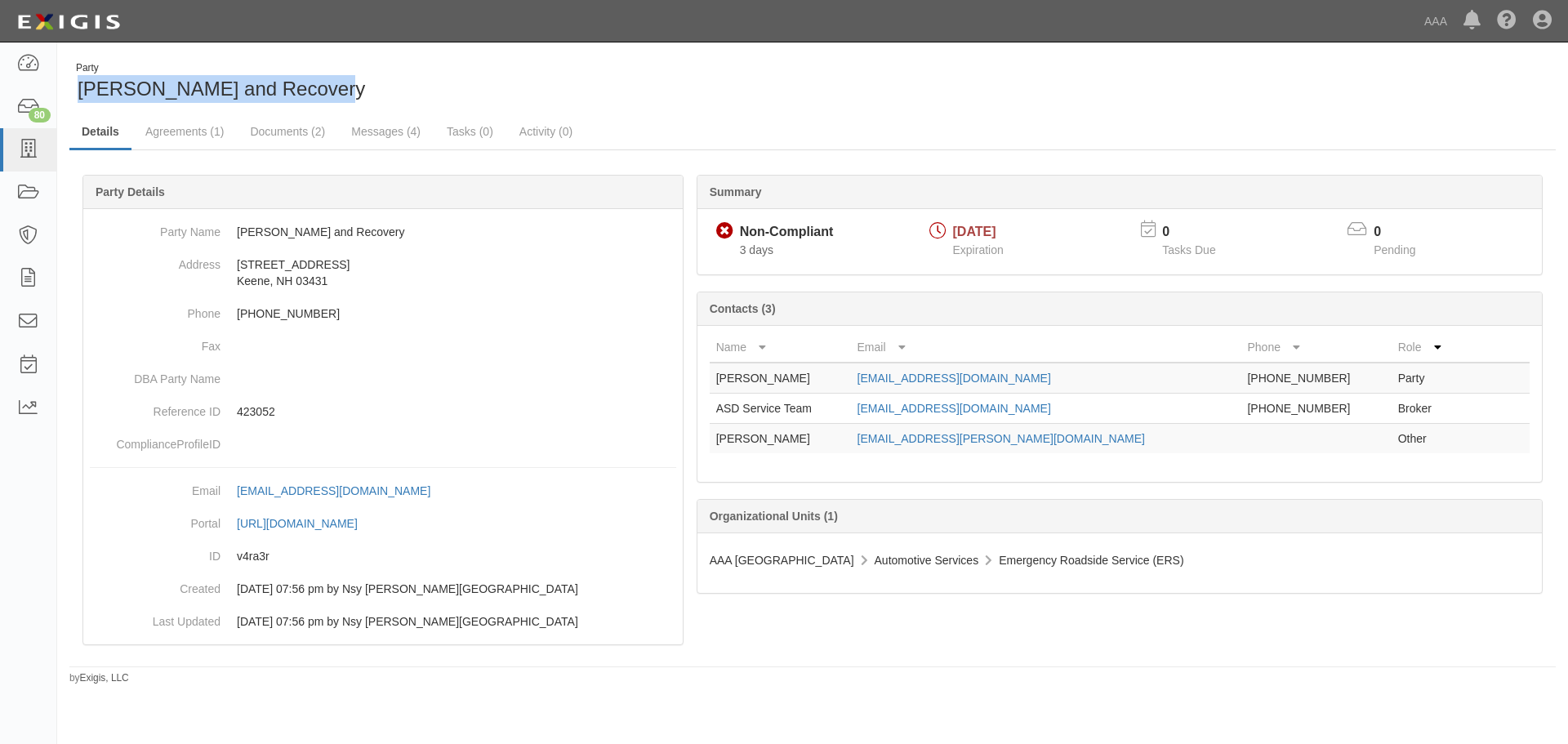
drag, startPoint x: 270, startPoint y: 81, endPoint x: 83, endPoint y: 85, distance: 187.0
click at [83, 85] on div "Party Keene Towing and Recovery" at bounding box center [435, 82] width 731 height 42
click at [459, 98] on div "Party Keene Towing and Recovery" at bounding box center [435, 82] width 731 height 42
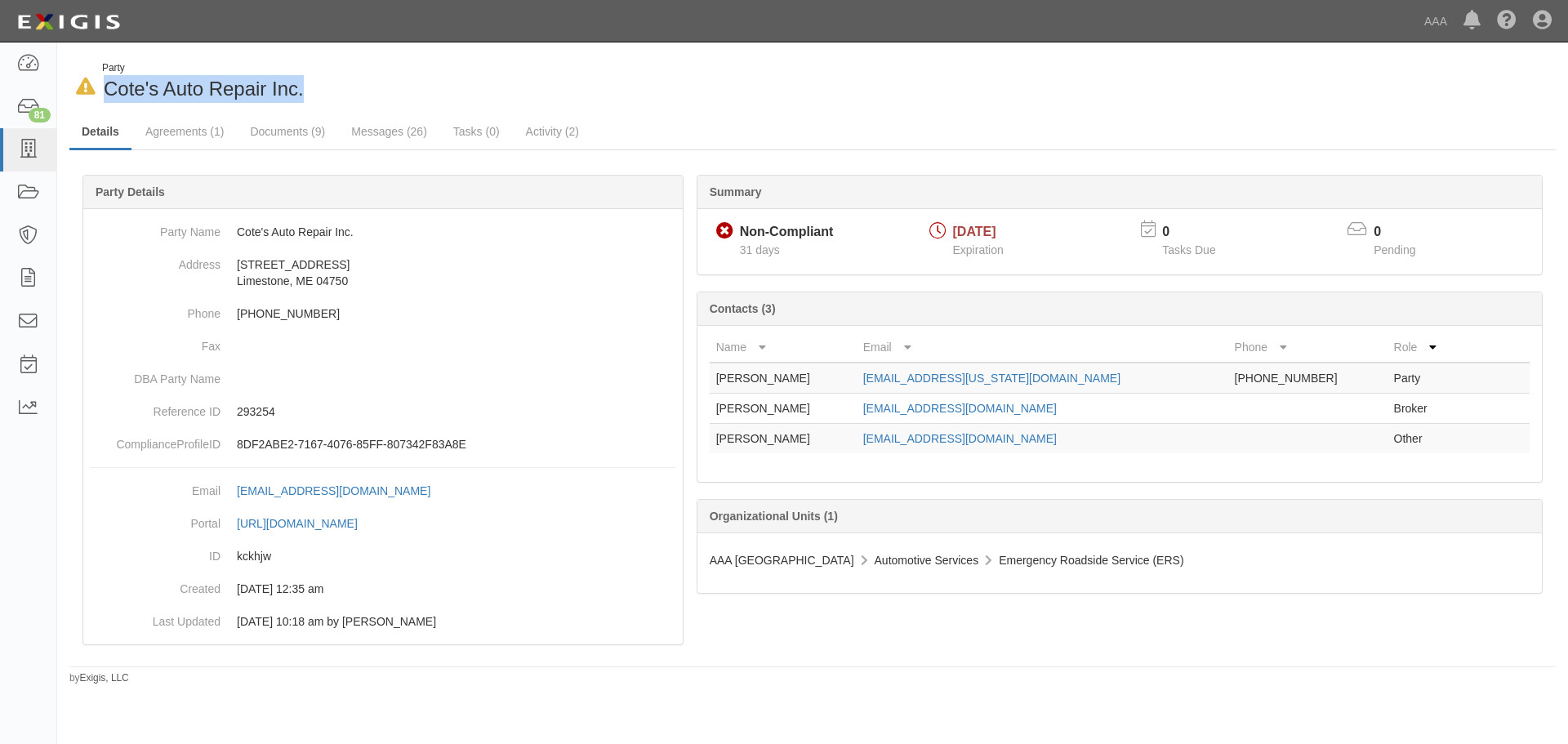
drag, startPoint x: 321, startPoint y: 98, endPoint x: 99, endPoint y: 77, distance: 223.0
click at [99, 77] on div "In Default since [DATE] Party Cote's Auto Repair Inc." at bounding box center [435, 82] width 731 height 42
copy span "Cote's Auto Repair Inc."
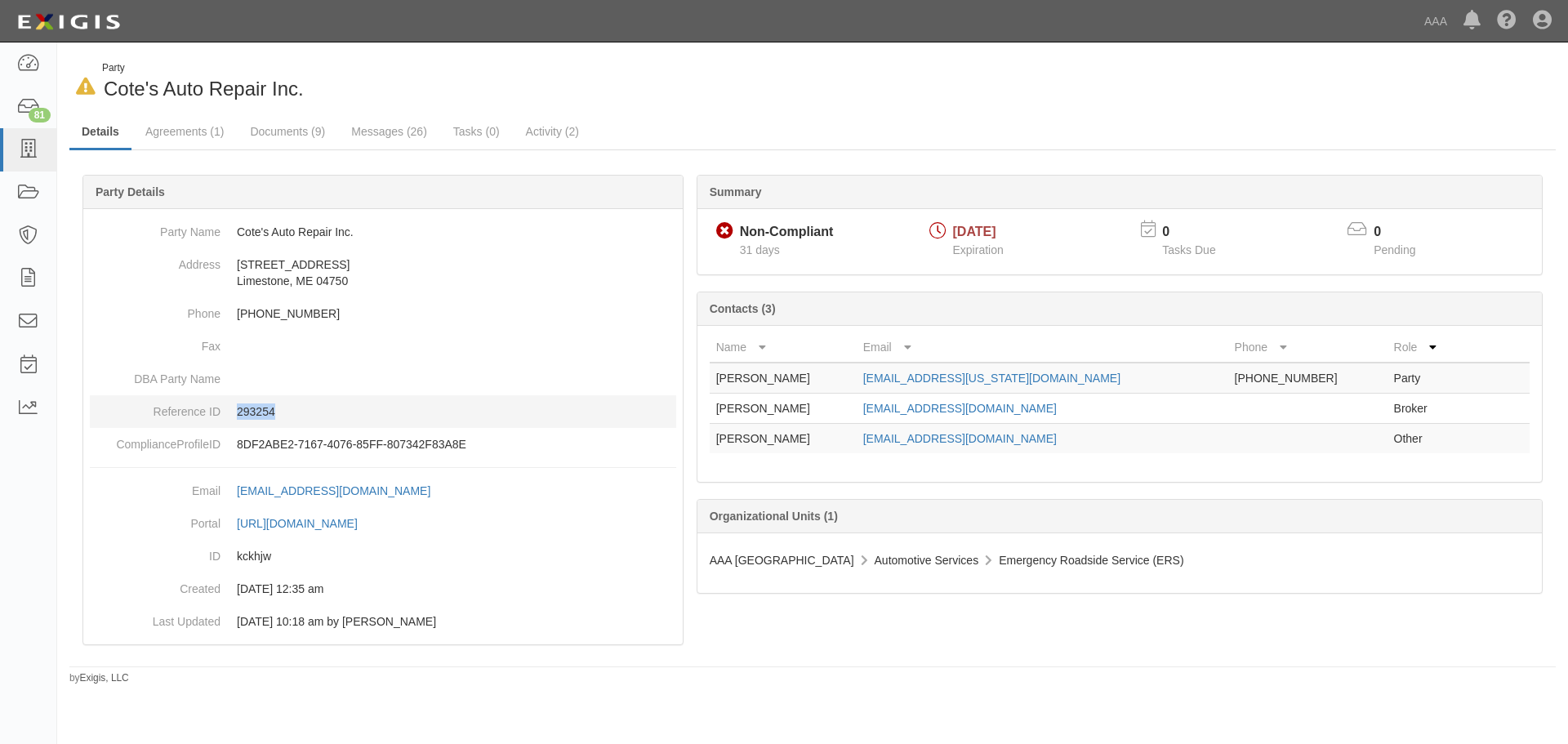
drag, startPoint x: 294, startPoint y: 415, endPoint x: 239, endPoint y: 410, distance: 55.2
click at [239, 410] on p "293254" at bounding box center [456, 411] width 439 height 17
copy p "293254"
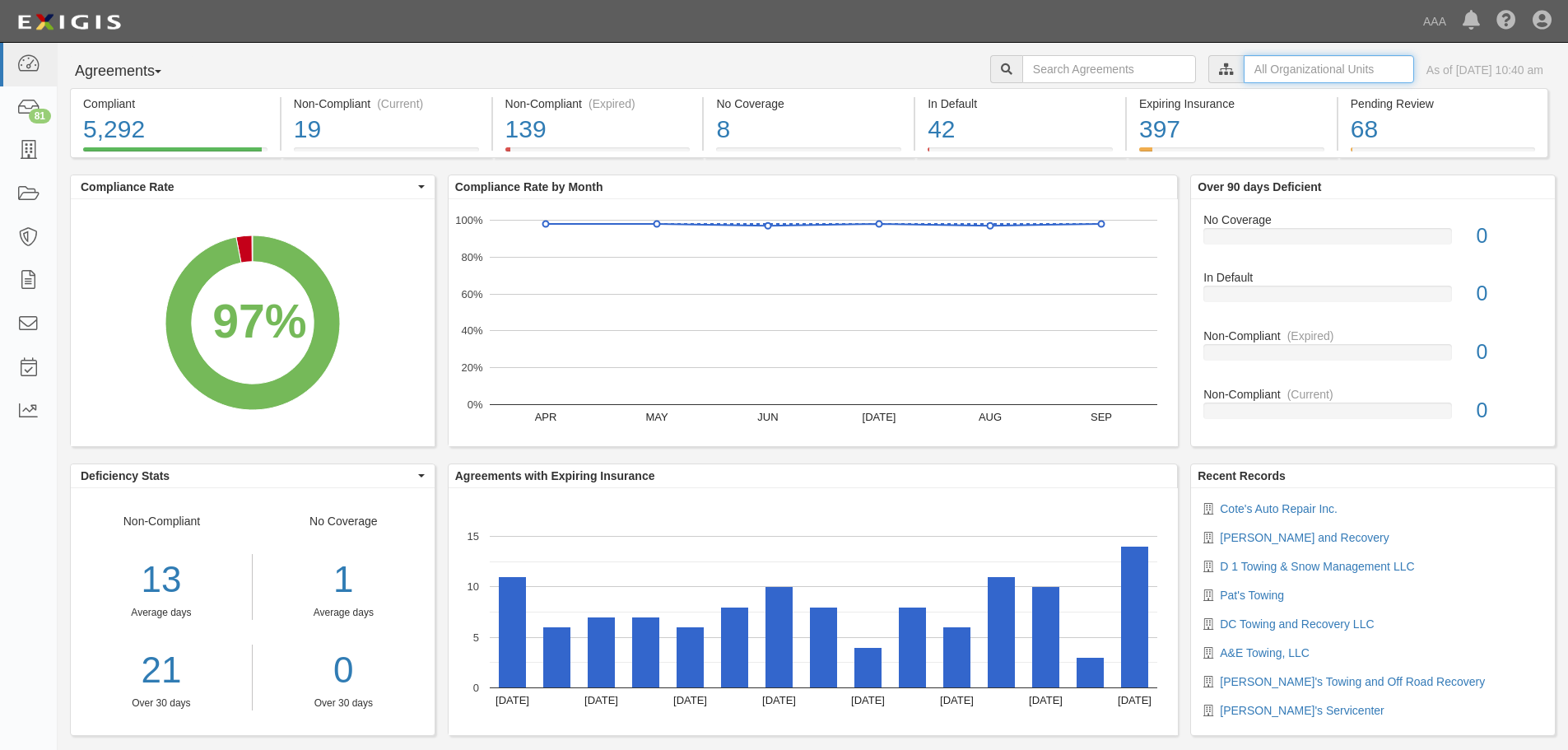
click at [1246, 71] on input "text" at bounding box center [1329, 69] width 170 height 28
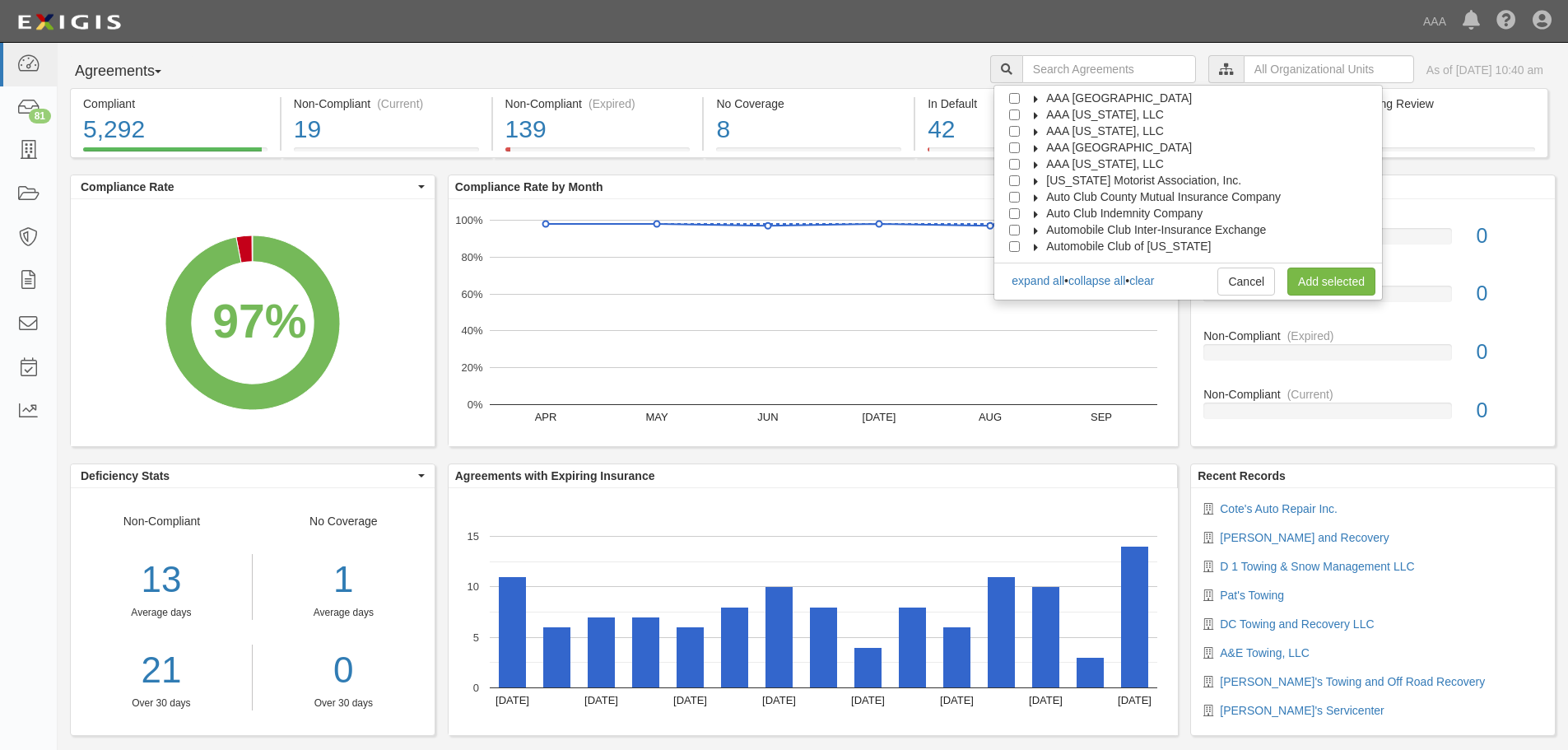
click at [1136, 140] on span "AAA [GEOGRAPHIC_DATA]" at bounding box center [1118, 147] width 146 height 13
click at [1127, 167] on span "Automotive Services" at bounding box center [1113, 163] width 105 height 13
click at [1049, 194] on input "Emergency Roadside Service (ERS)" at bounding box center [1044, 197] width 11 height 11
checkbox input "true"
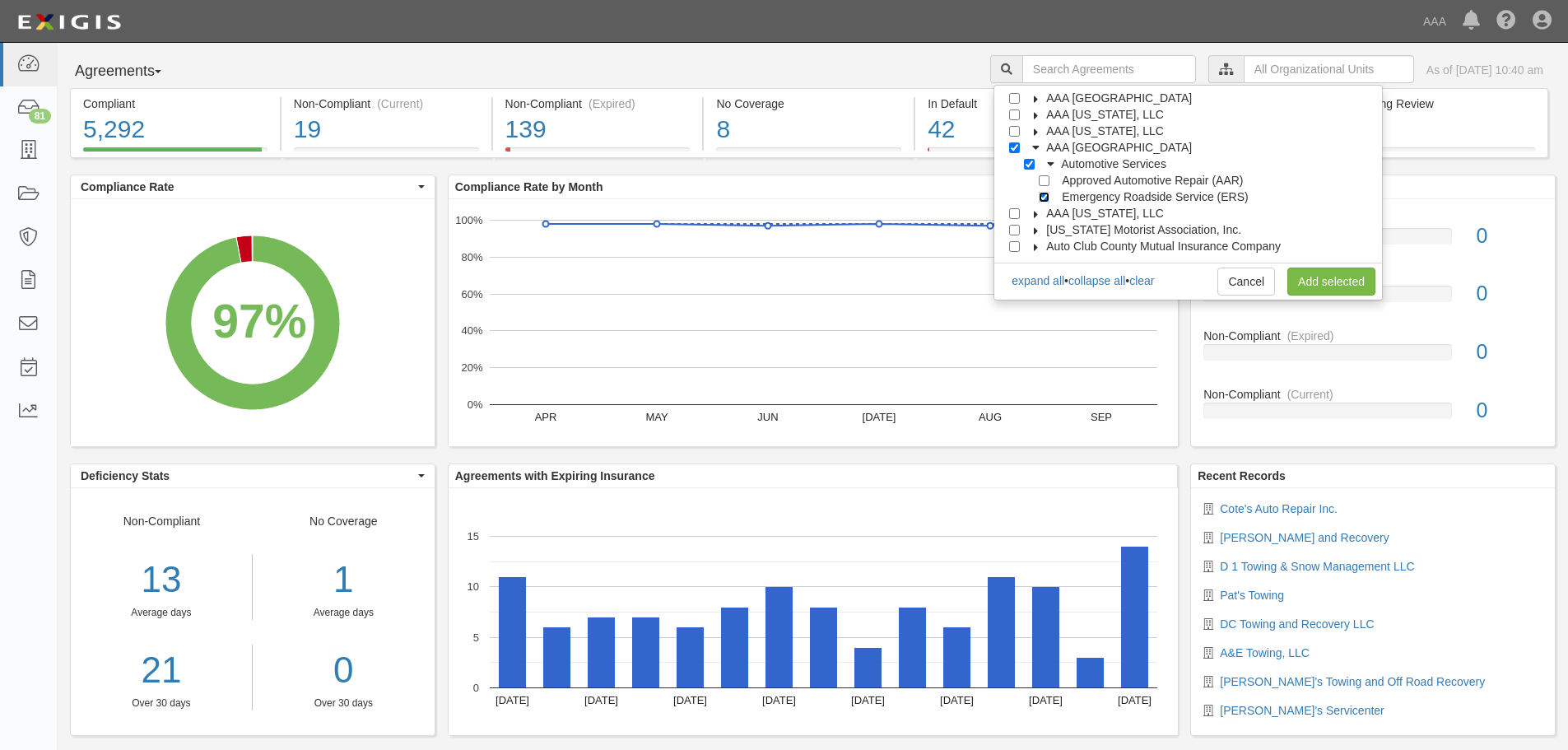
checkbox input "true"
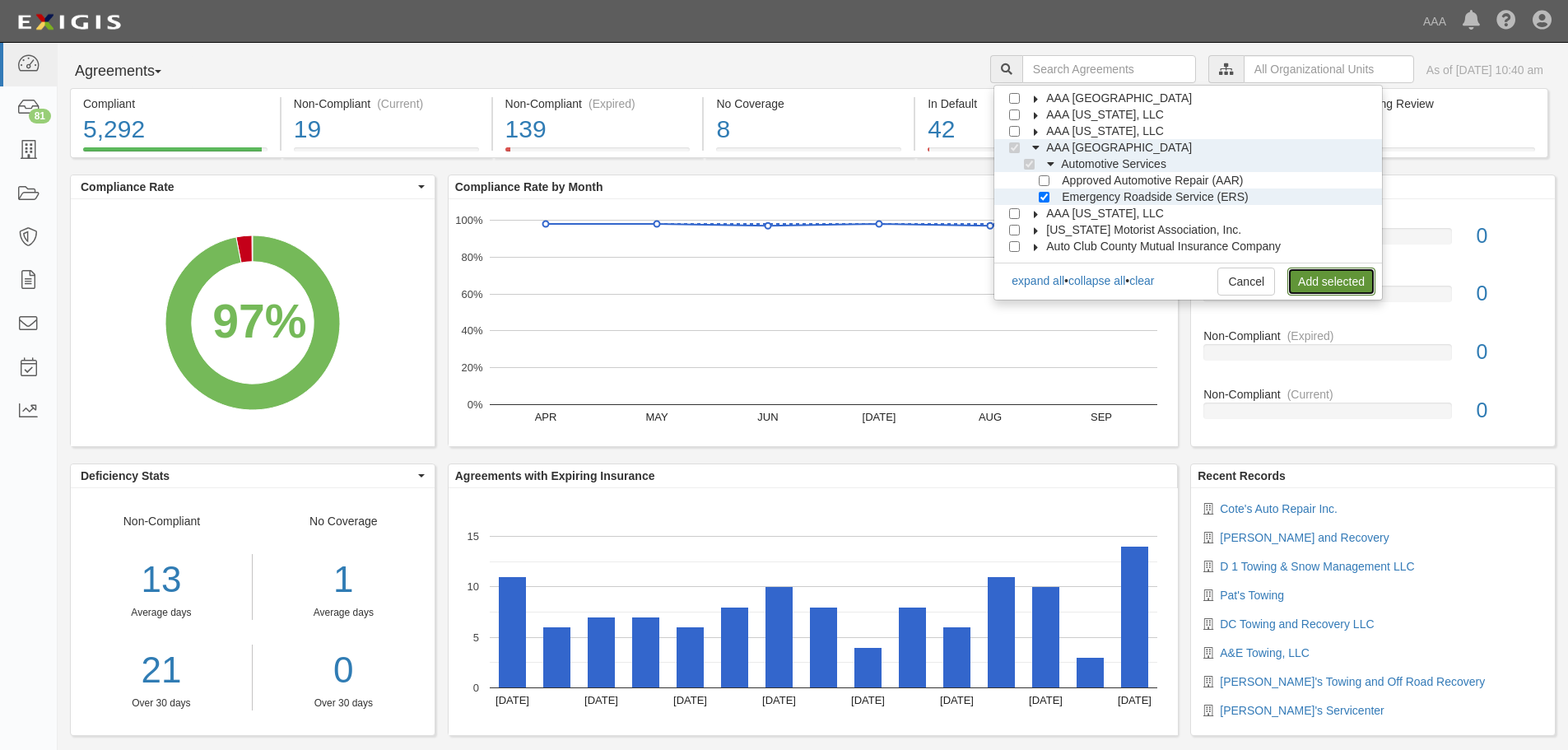
click at [1345, 287] on link "Add selected" at bounding box center [1331, 282] width 88 height 28
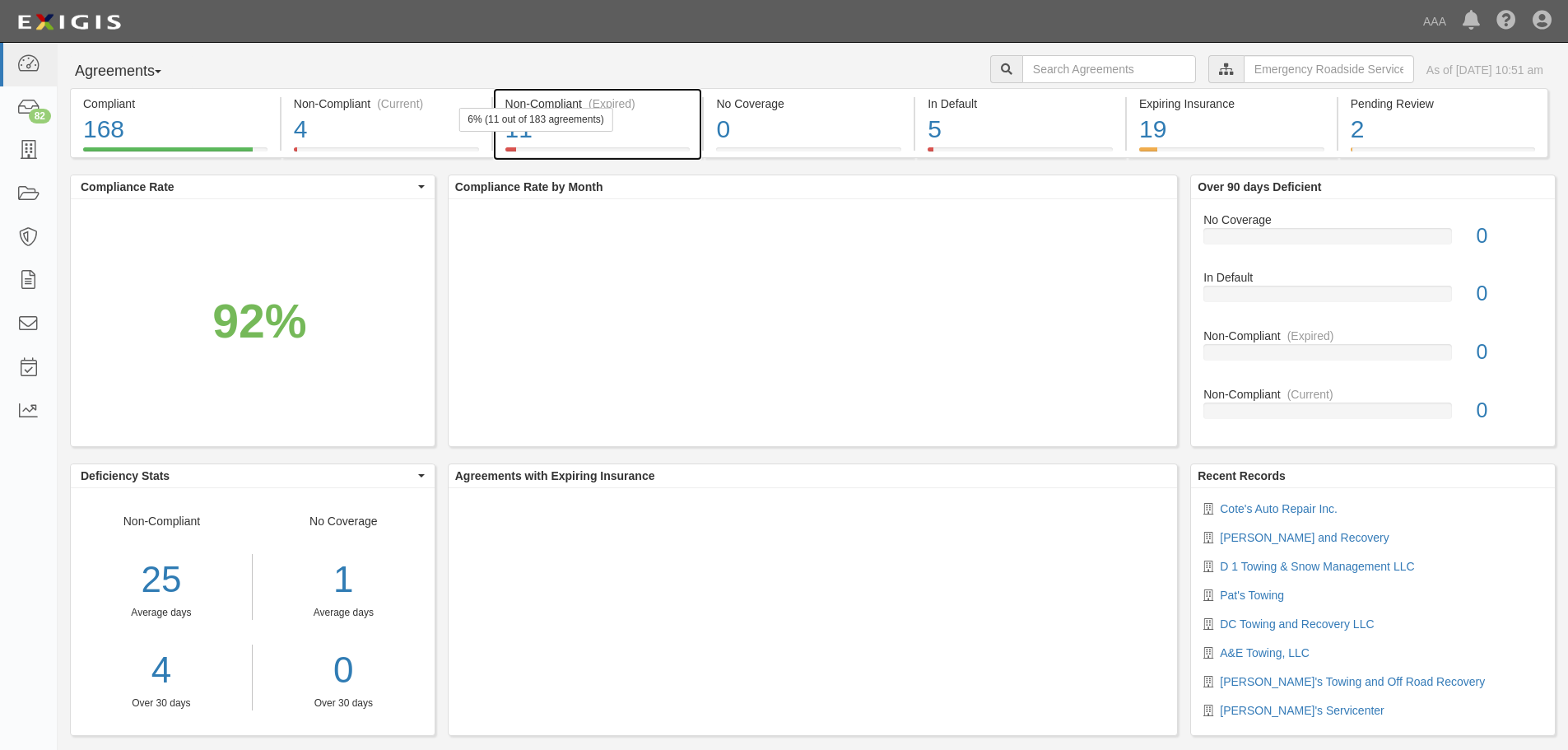
click at [572, 133] on div "11" at bounding box center [598, 130] width 186 height 35
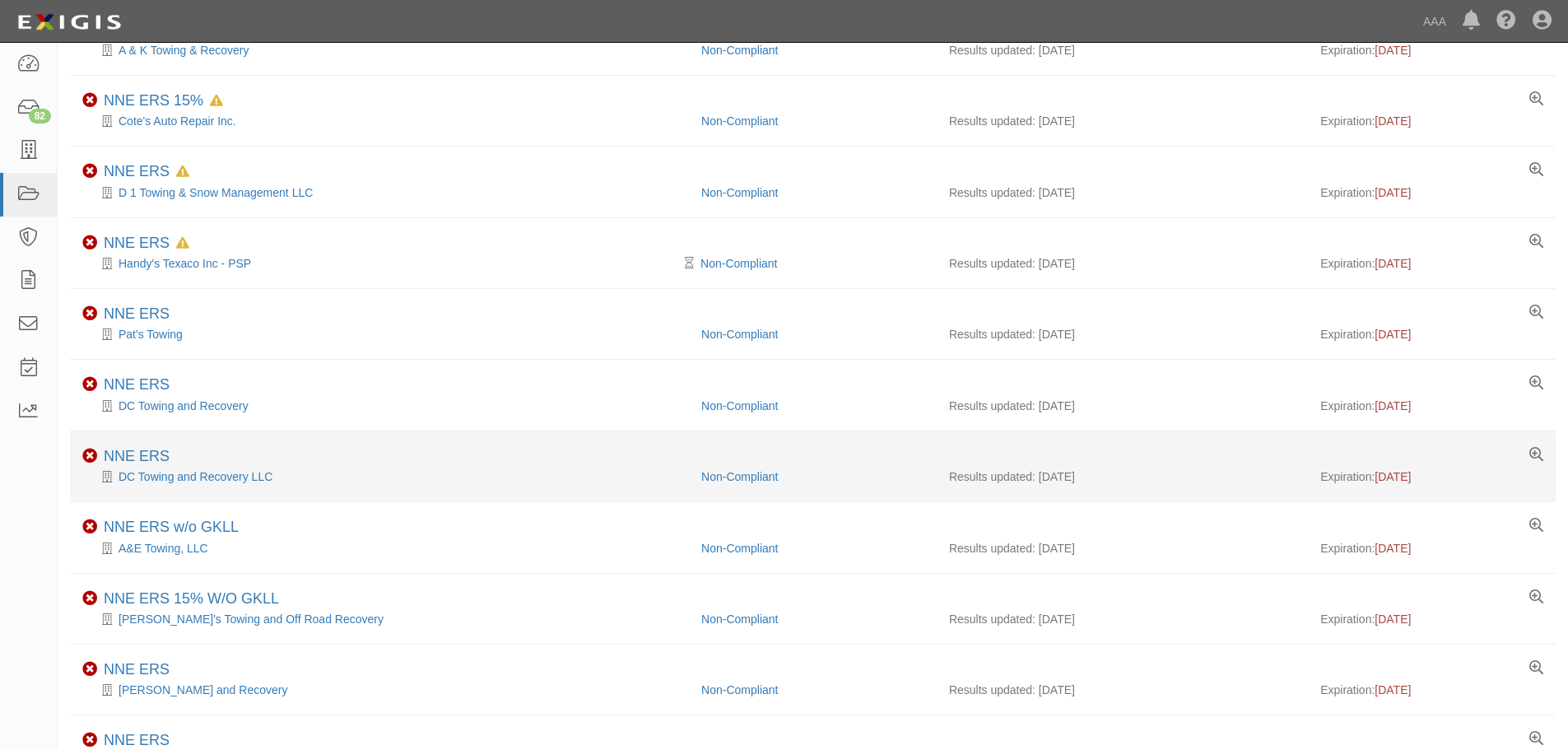
scroll to position [273, 0]
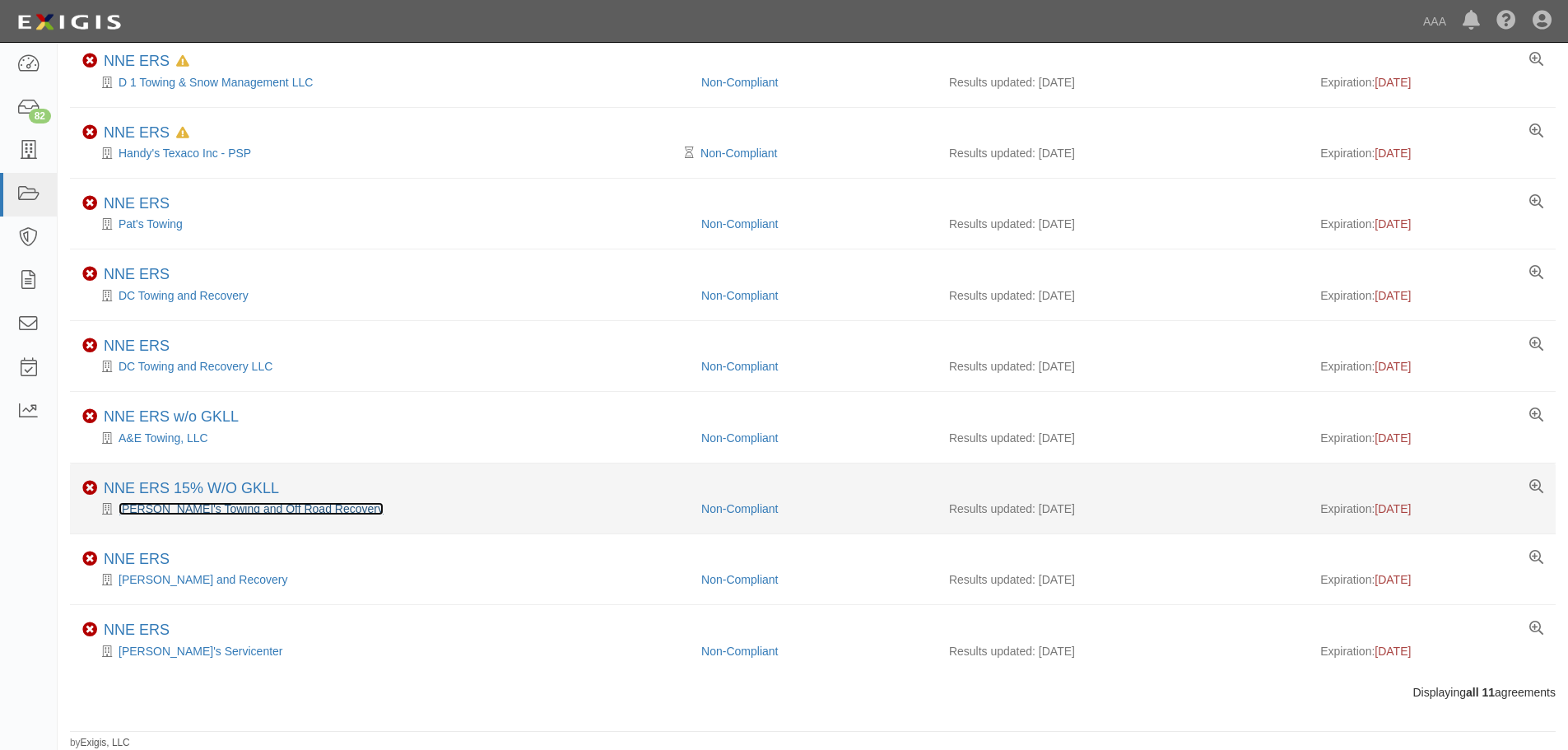
click at [186, 507] on link "[PERSON_NAME]'s Towing and Off Road Recovery" at bounding box center [251, 508] width 265 height 13
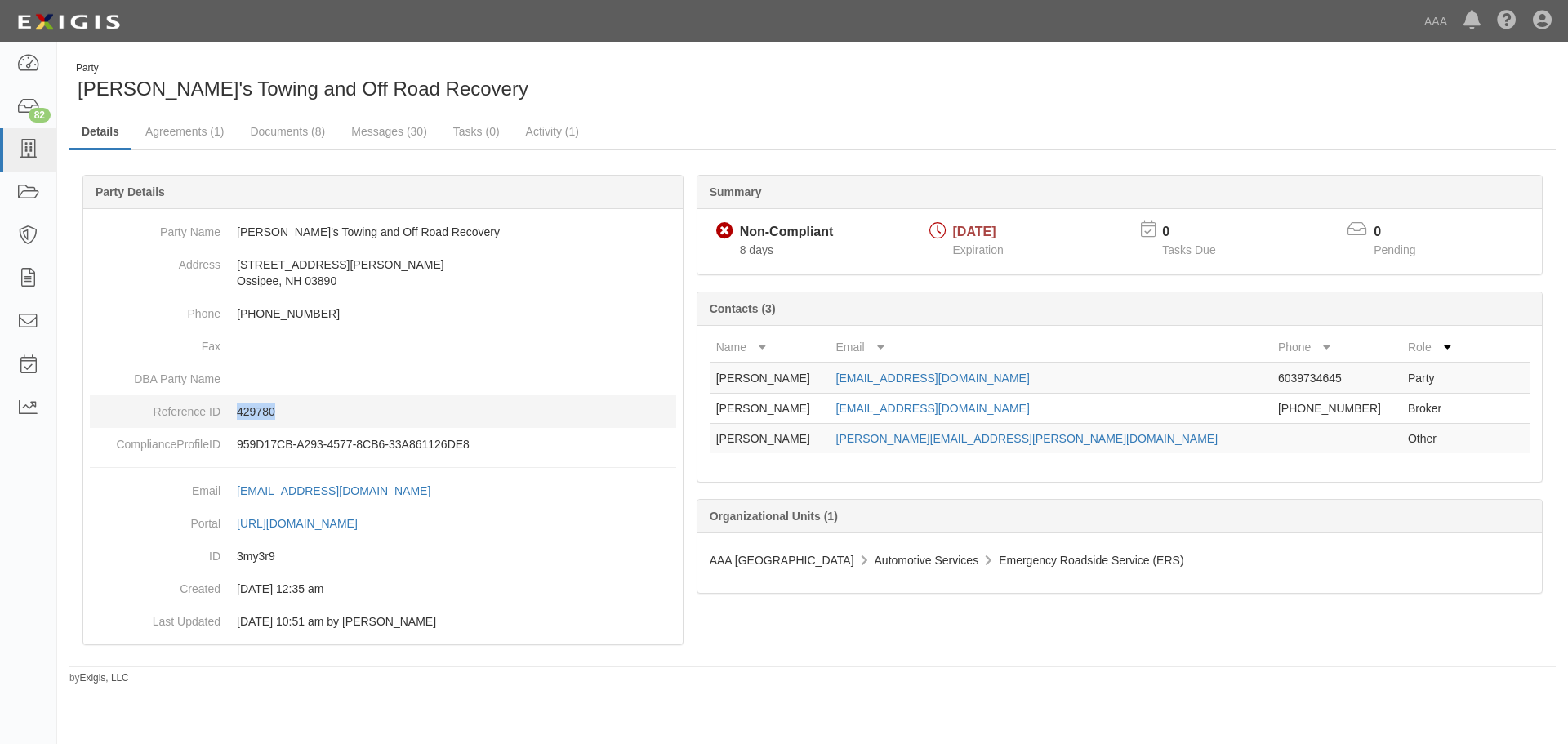
drag, startPoint x: 284, startPoint y: 418, endPoint x: 245, endPoint y: 415, distance: 39.1
click at [238, 416] on p "429780" at bounding box center [456, 411] width 439 height 17
copy p "429780"
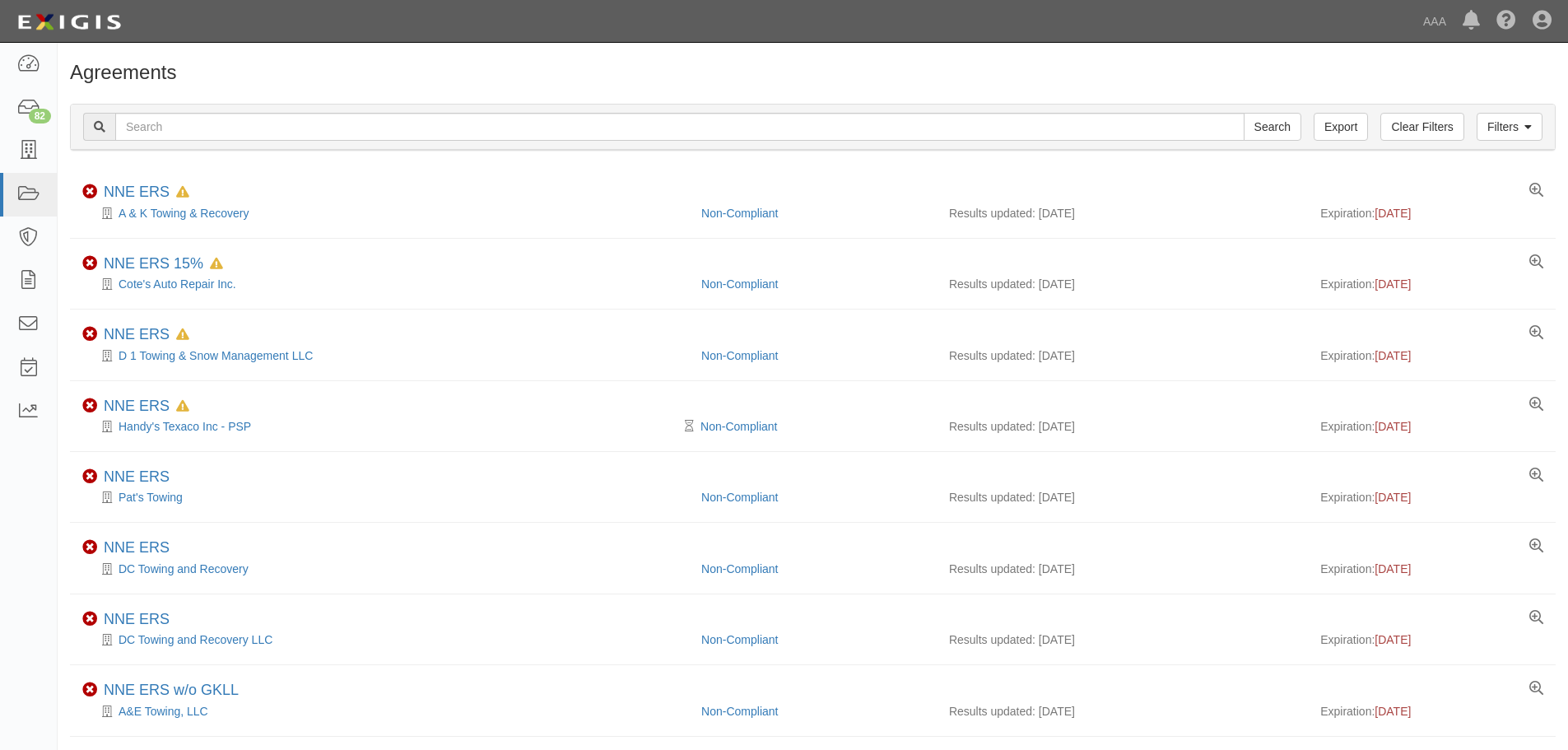
scroll to position [273, 0]
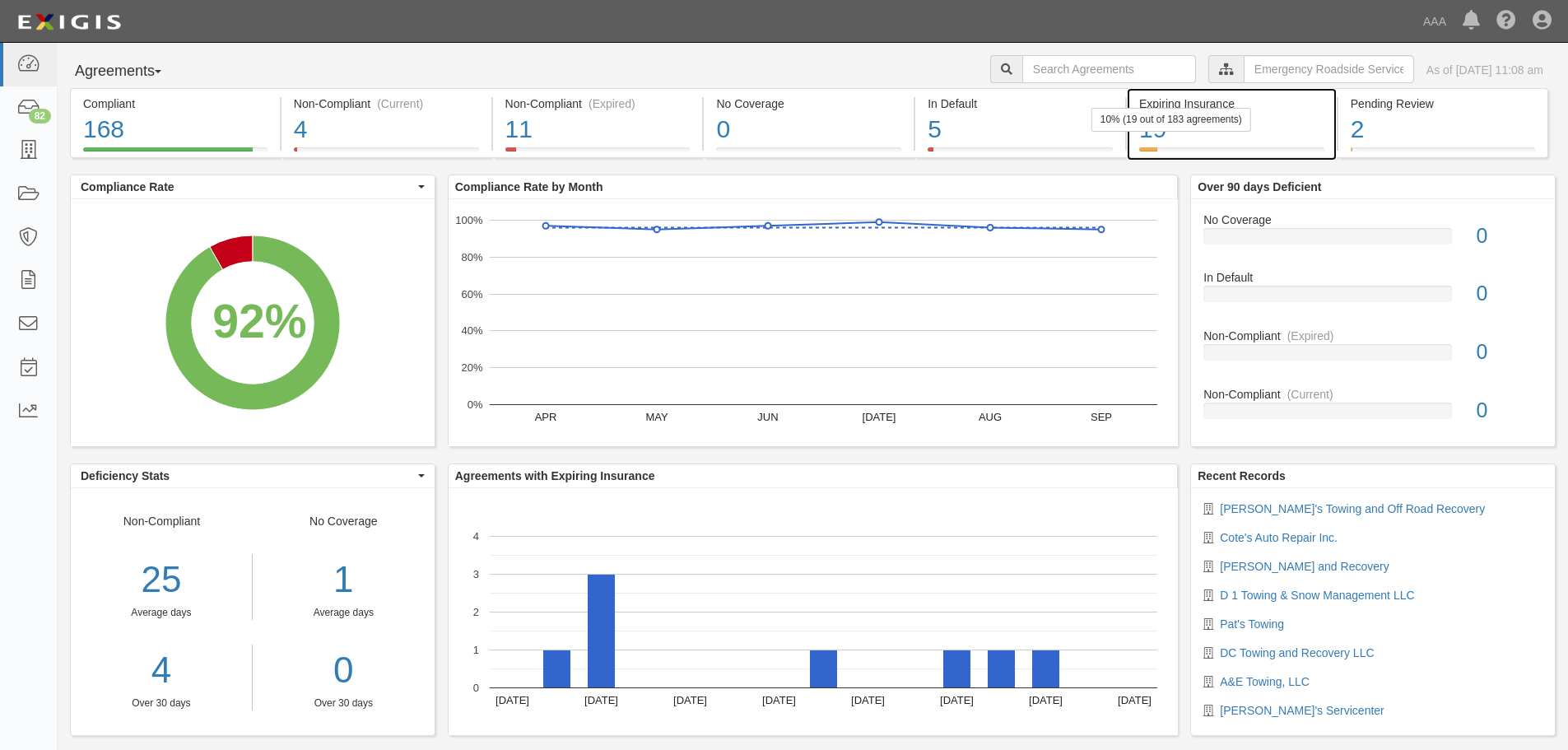
click at [1222, 136] on div "19" at bounding box center [1231, 130] width 186 height 35
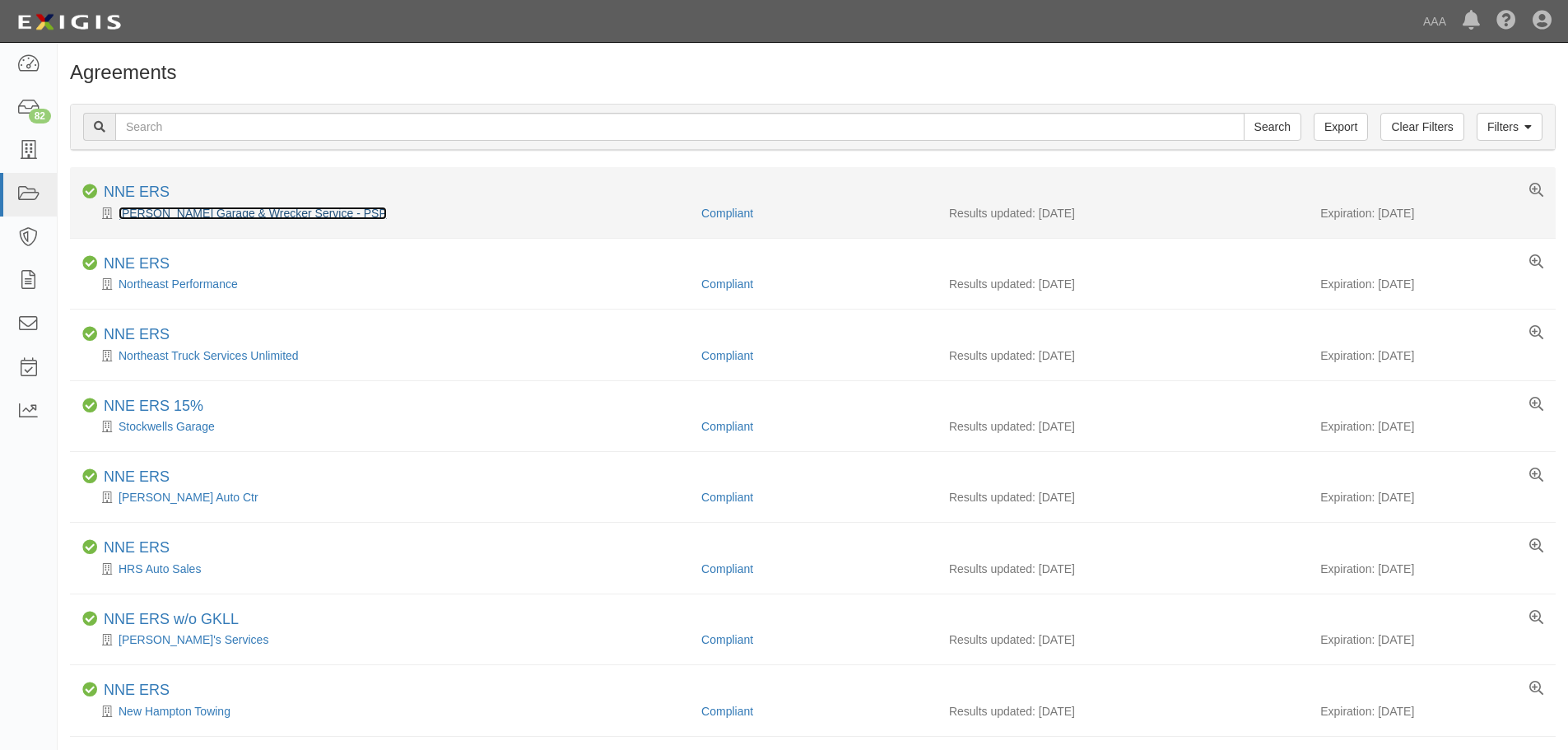
click at [314, 210] on link "[PERSON_NAME] Garage & Wrecker Service - PSP" at bounding box center [253, 213] width 269 height 13
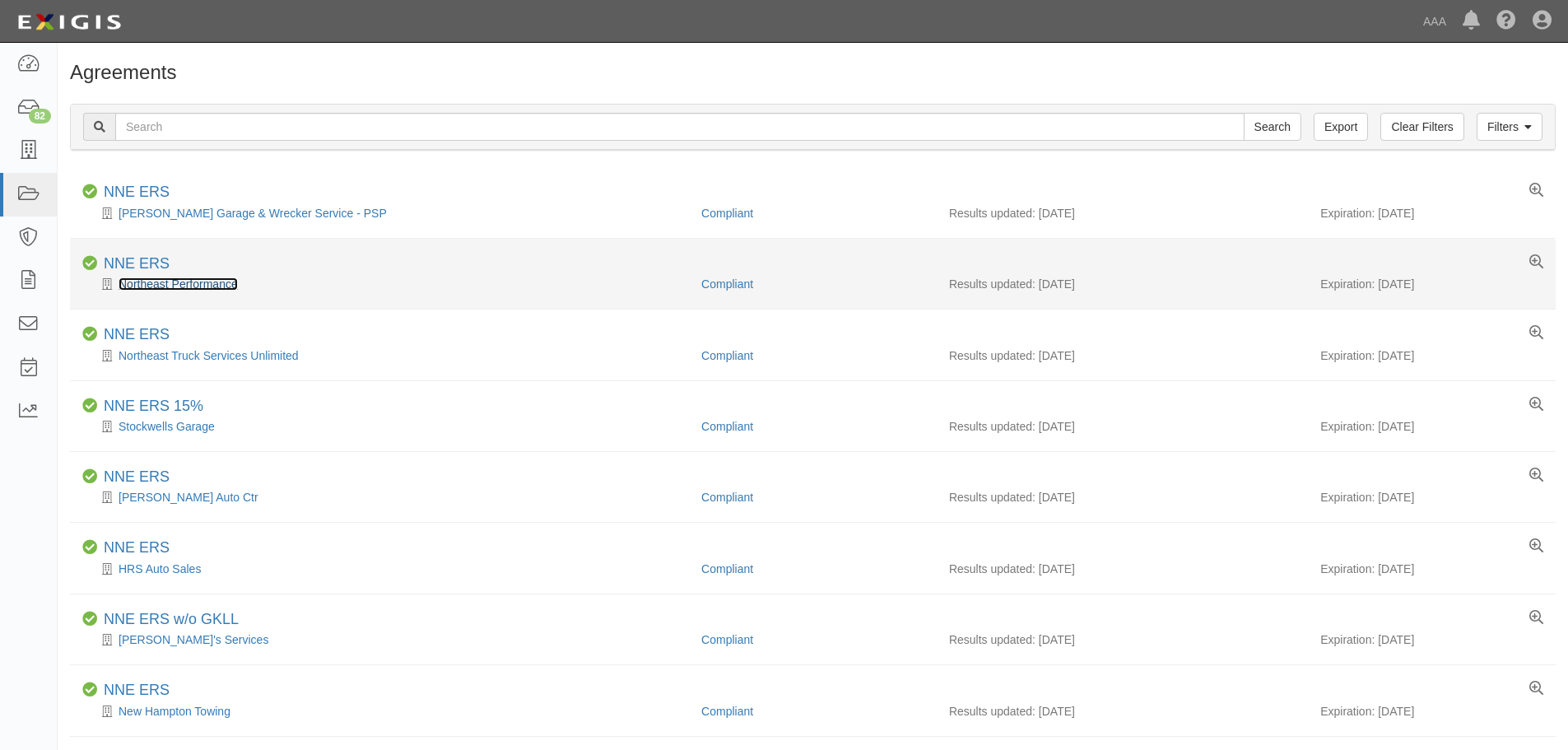
click at [192, 282] on link "Northeast Performance" at bounding box center [178, 284] width 119 height 13
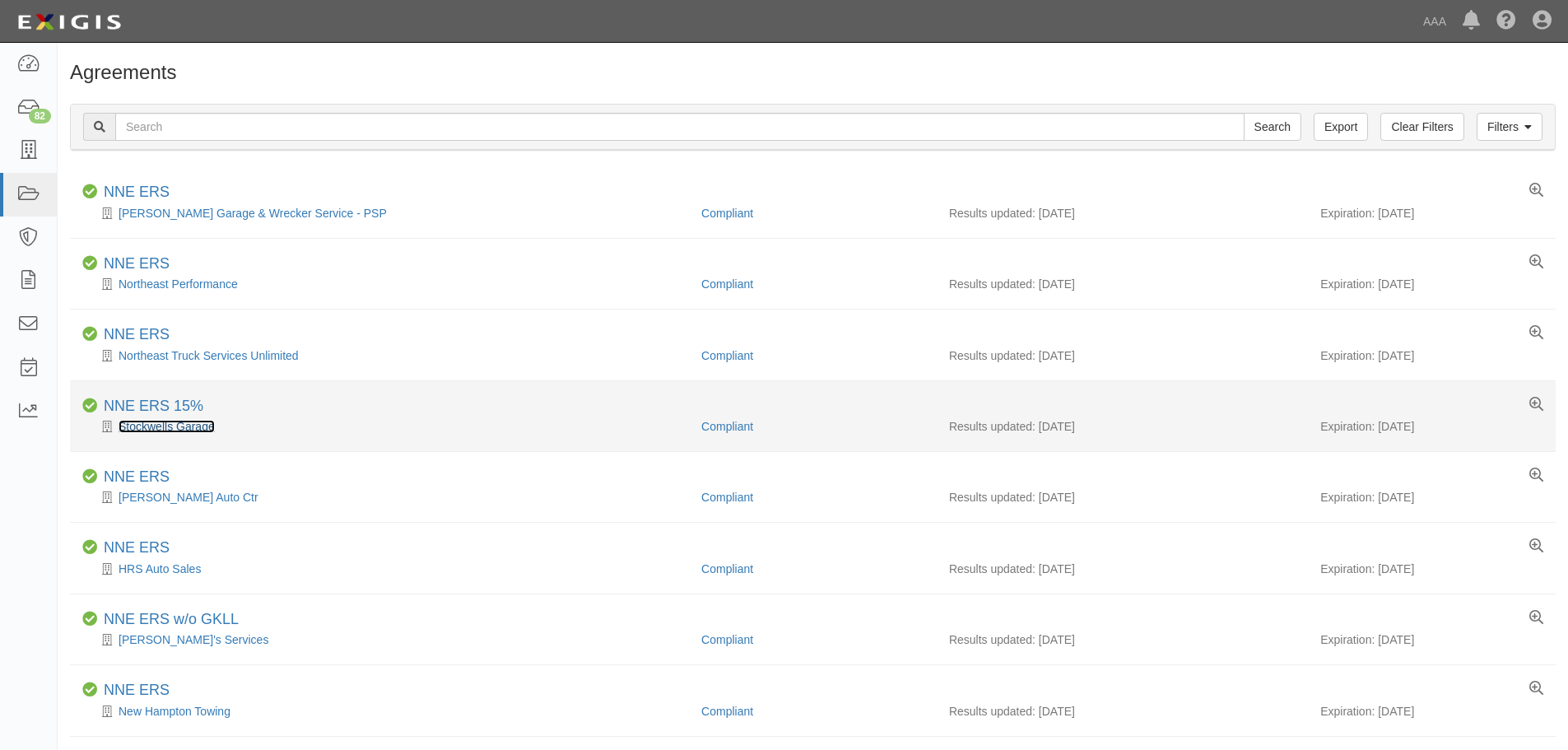
click at [208, 425] on link "Stockwells Garage" at bounding box center [166, 426] width 96 height 13
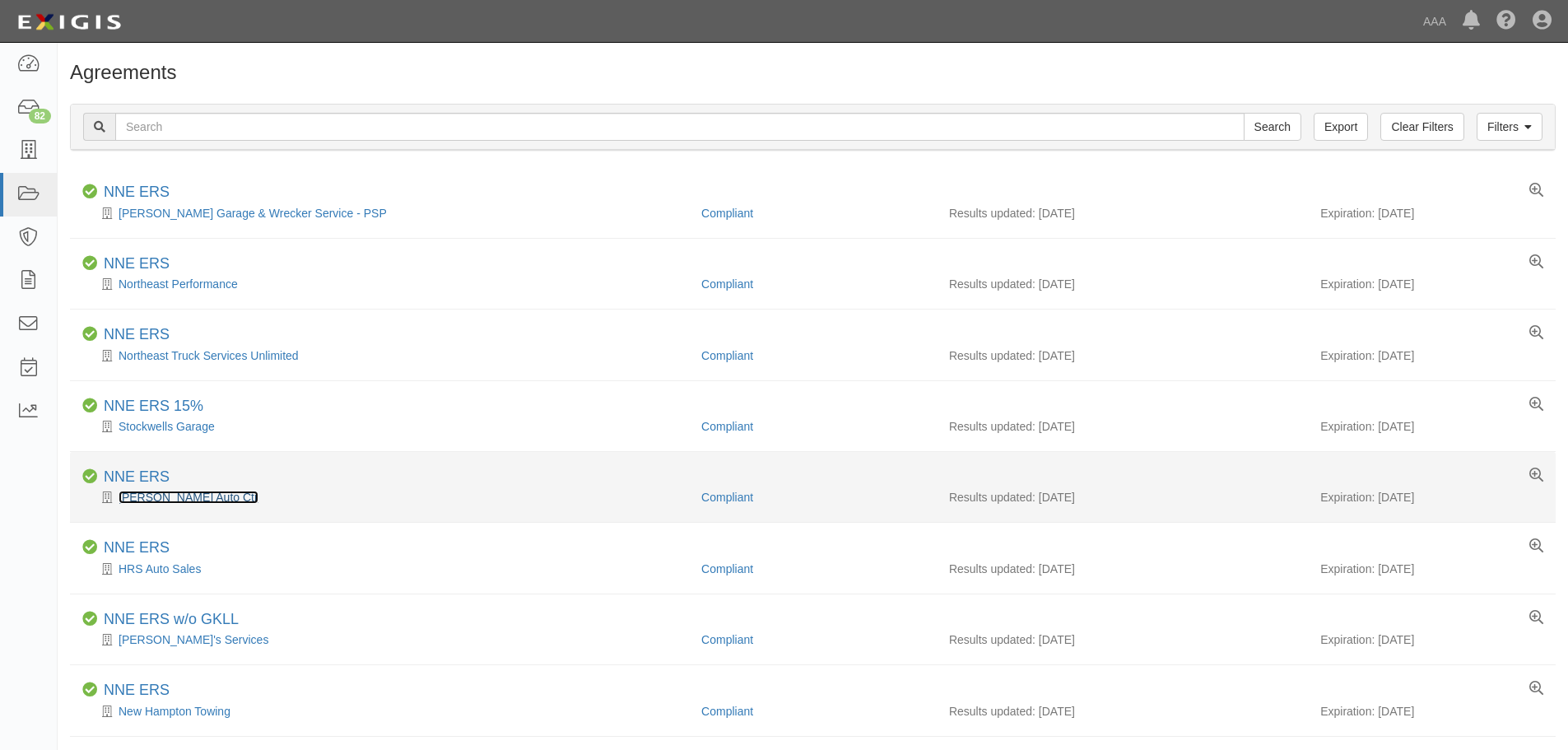
click at [143, 493] on link "Arnold's Auto Ctr" at bounding box center [188, 496] width 140 height 13
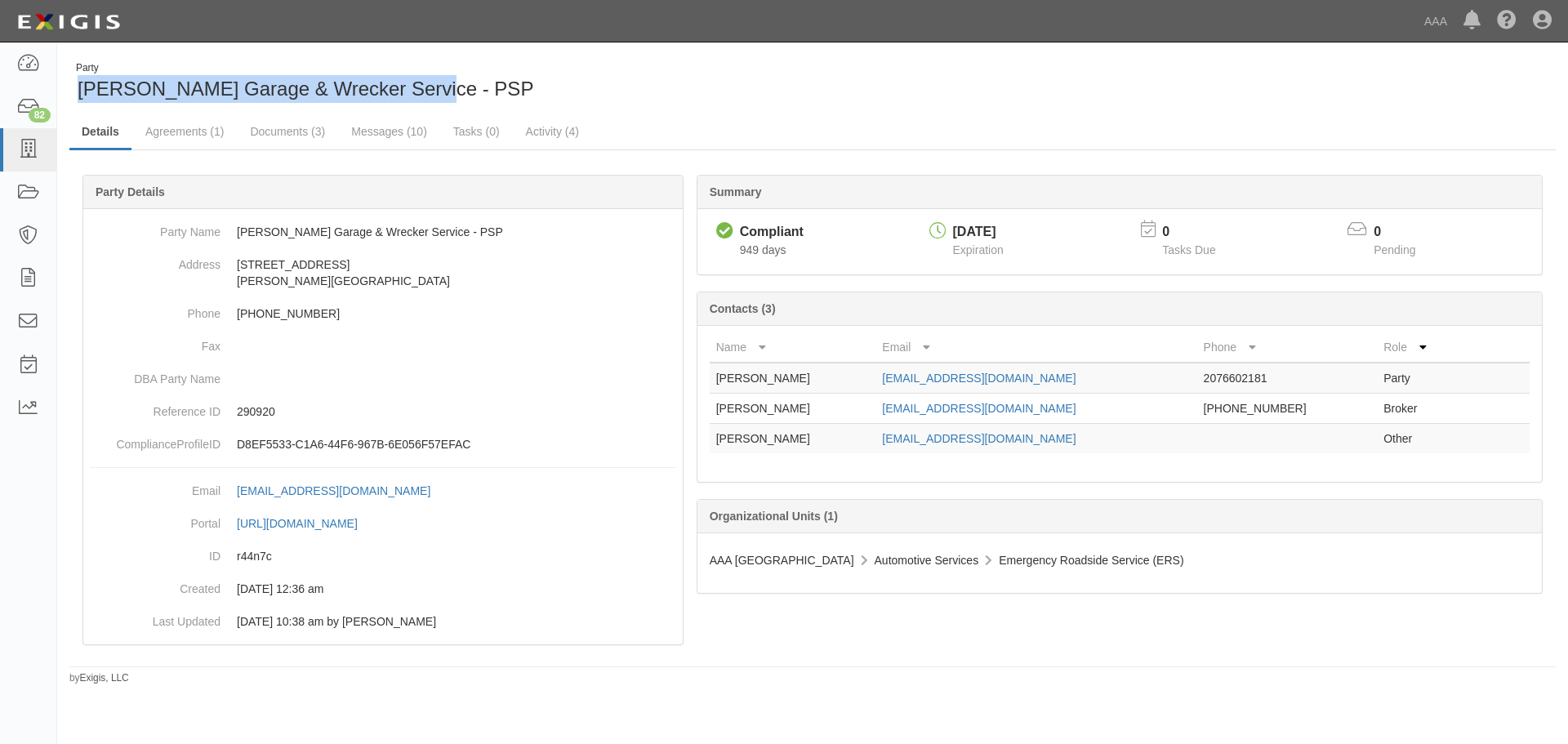
drag, startPoint x: 325, startPoint y: 99, endPoint x: 81, endPoint y: 91, distance: 244.1
click at [81, 91] on div "Party [PERSON_NAME] Garage & Wrecker Service - PSP" at bounding box center [435, 82] width 731 height 42
click at [280, 131] on link "Documents (3)" at bounding box center [287, 132] width 100 height 35
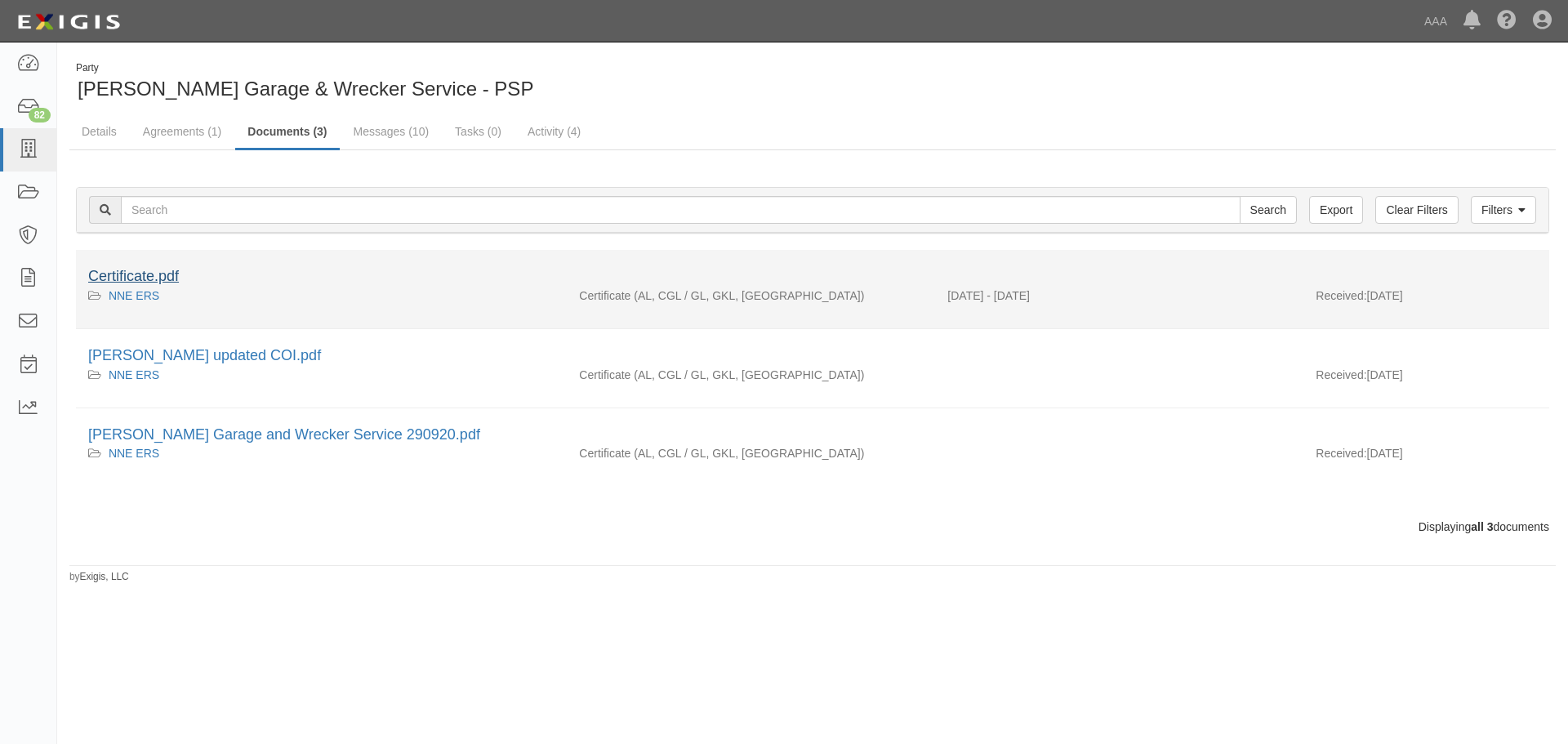
click at [171, 266] on div "Certificate.pdf" at bounding box center [812, 277] width 1449 height 21
click at [171, 275] on link "Certificate.pdf" at bounding box center [133, 276] width 90 height 17
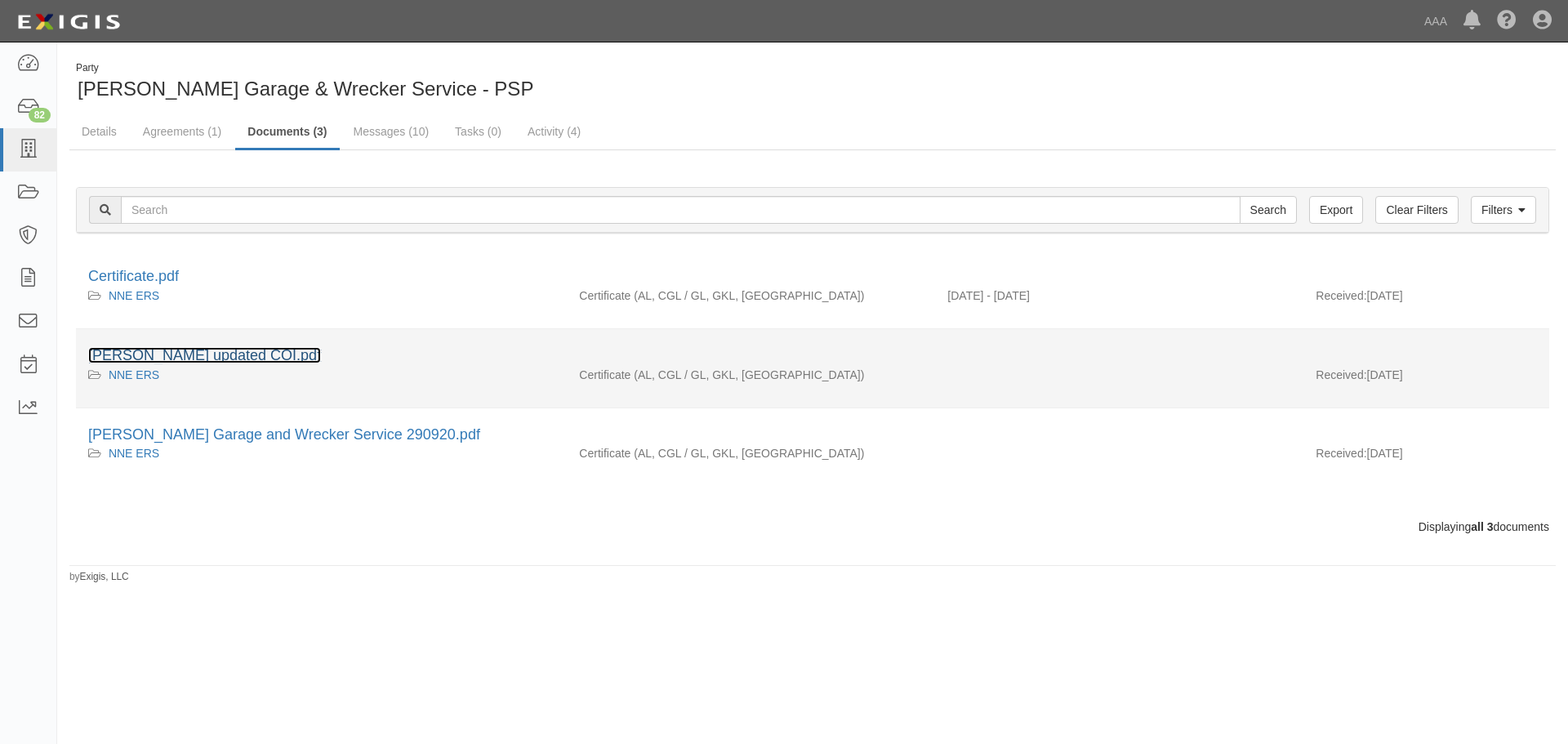
click at [209, 358] on link "Kims updated COI.pdf" at bounding box center [205, 355] width 233 height 17
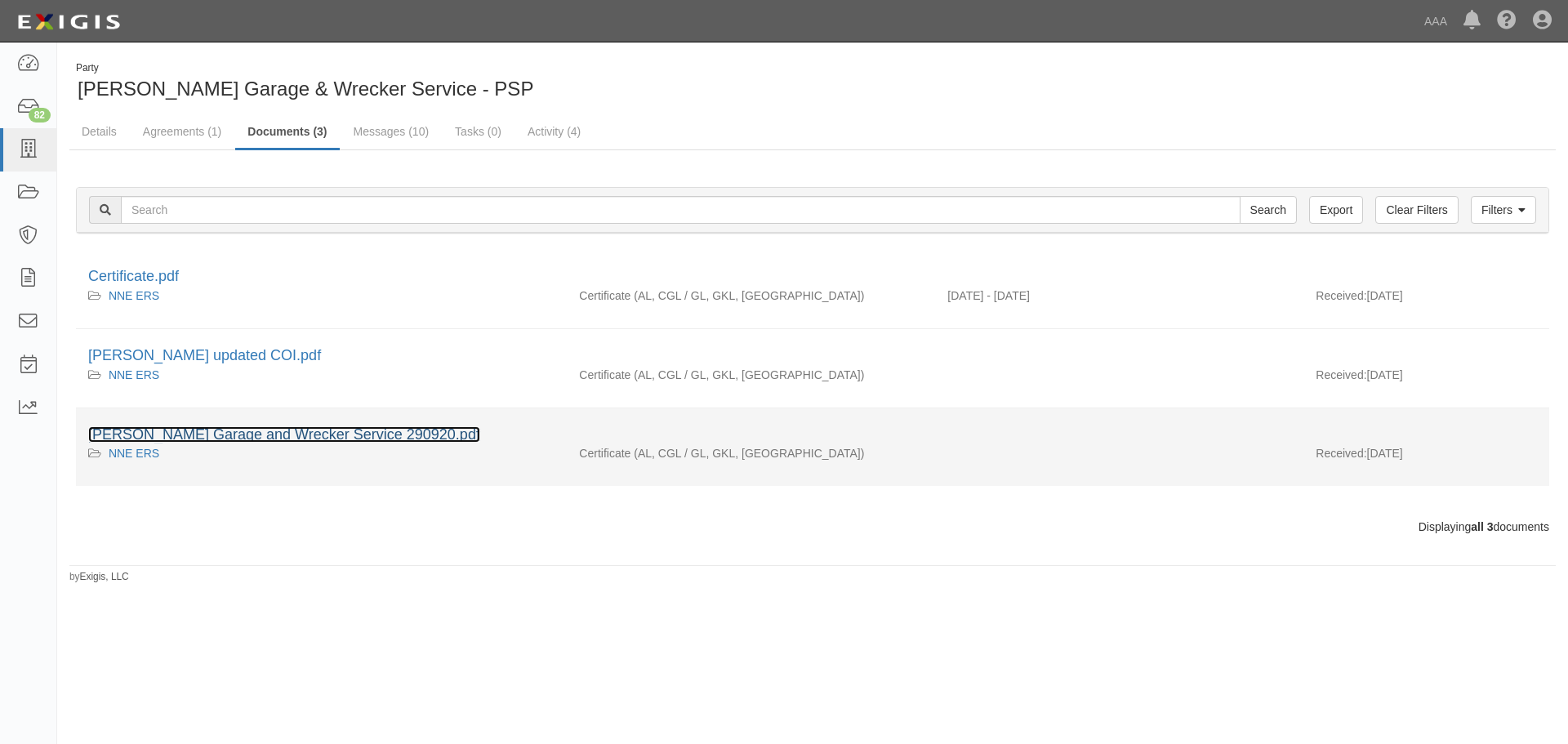
click at [257, 437] on link "Kim's Garage and Wrecker Service 290920.pdf" at bounding box center [284, 434] width 392 height 17
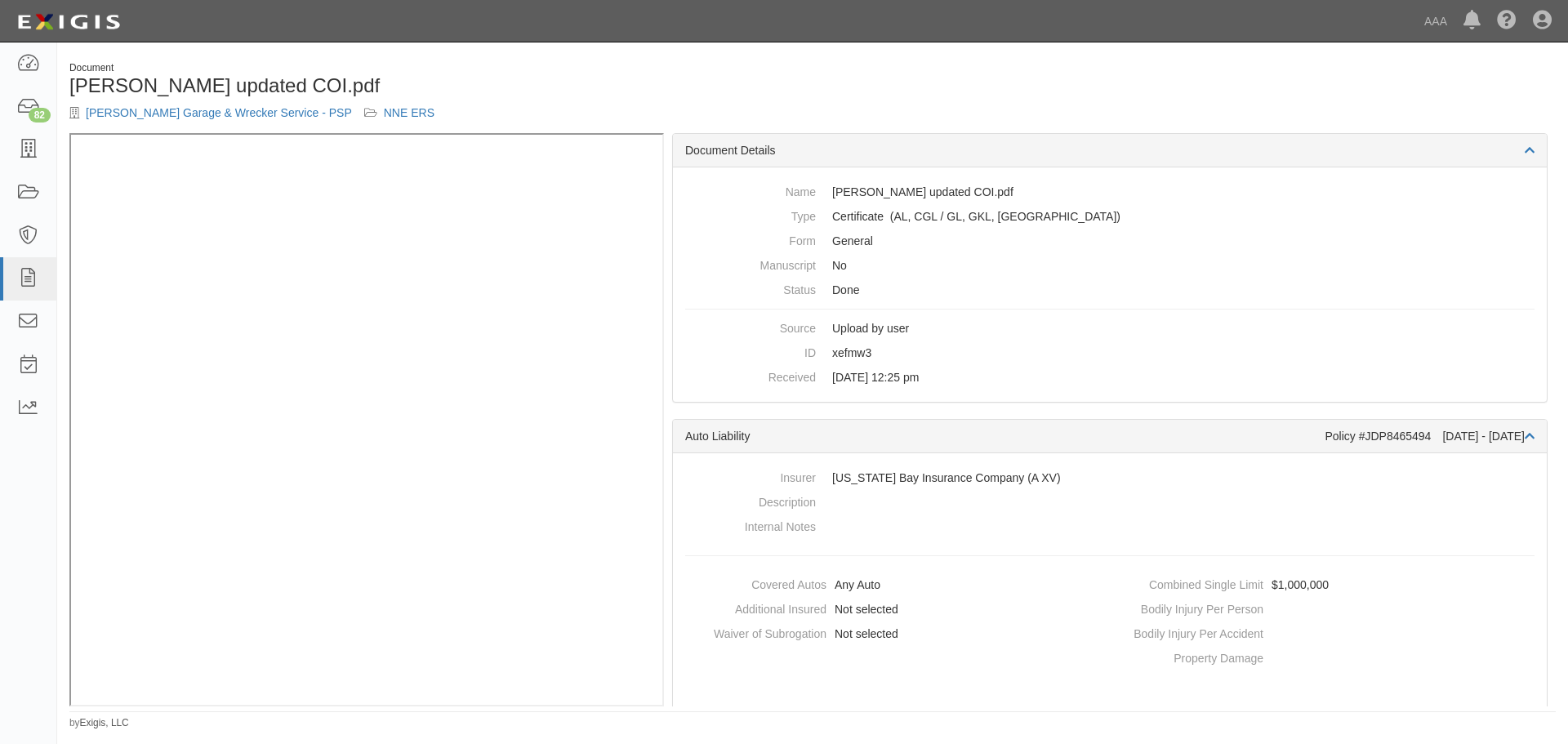
click at [494, 86] on h1 "Kims updated COI.pdf" at bounding box center [435, 86] width 731 height 21
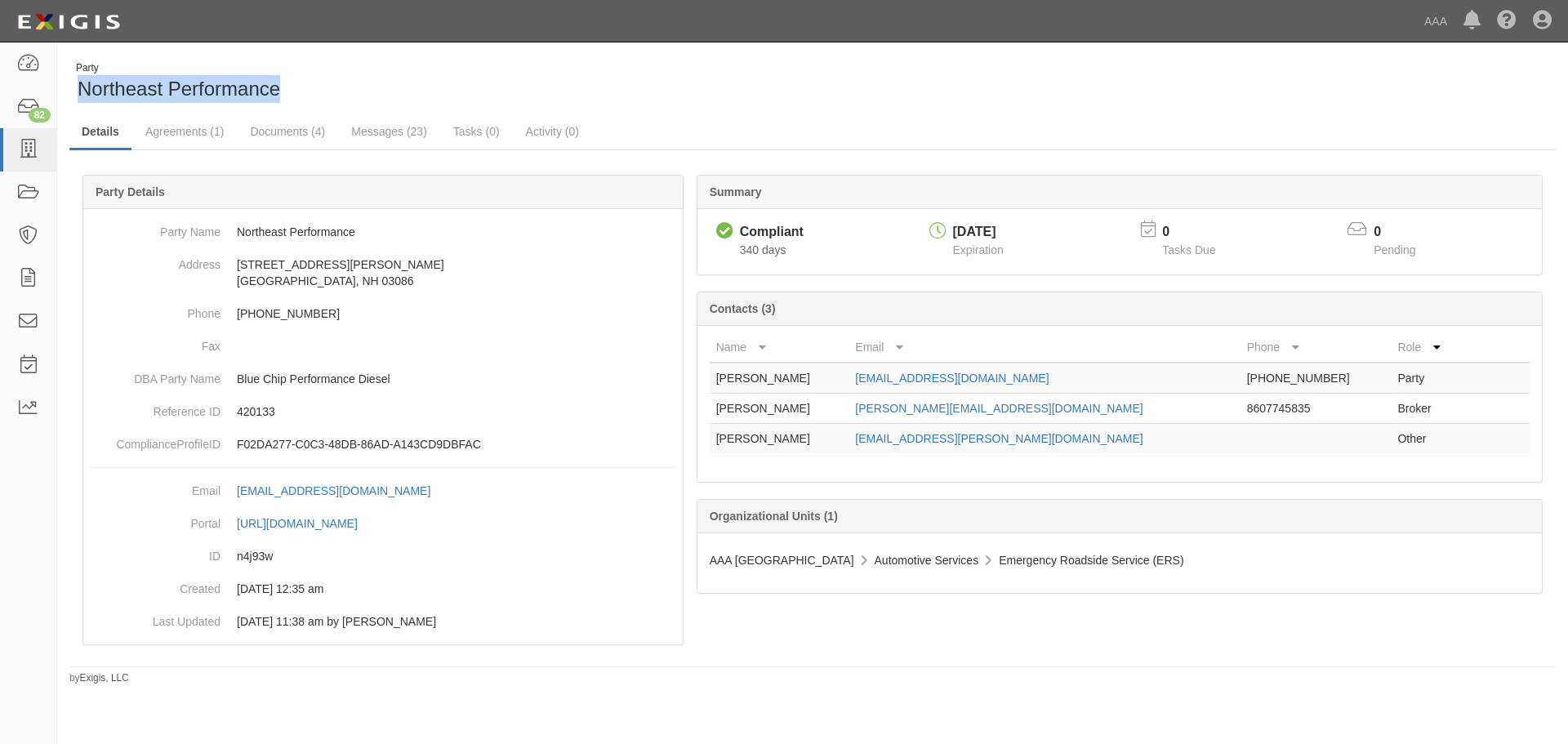
drag, startPoint x: 373, startPoint y: 81, endPoint x: 83, endPoint y: 94, distance: 290.3
click at [83, 94] on div "Party Northeast Performance" at bounding box center [435, 82] width 731 height 42
click at [311, 138] on link "Documents (4)" at bounding box center [287, 132] width 100 height 35
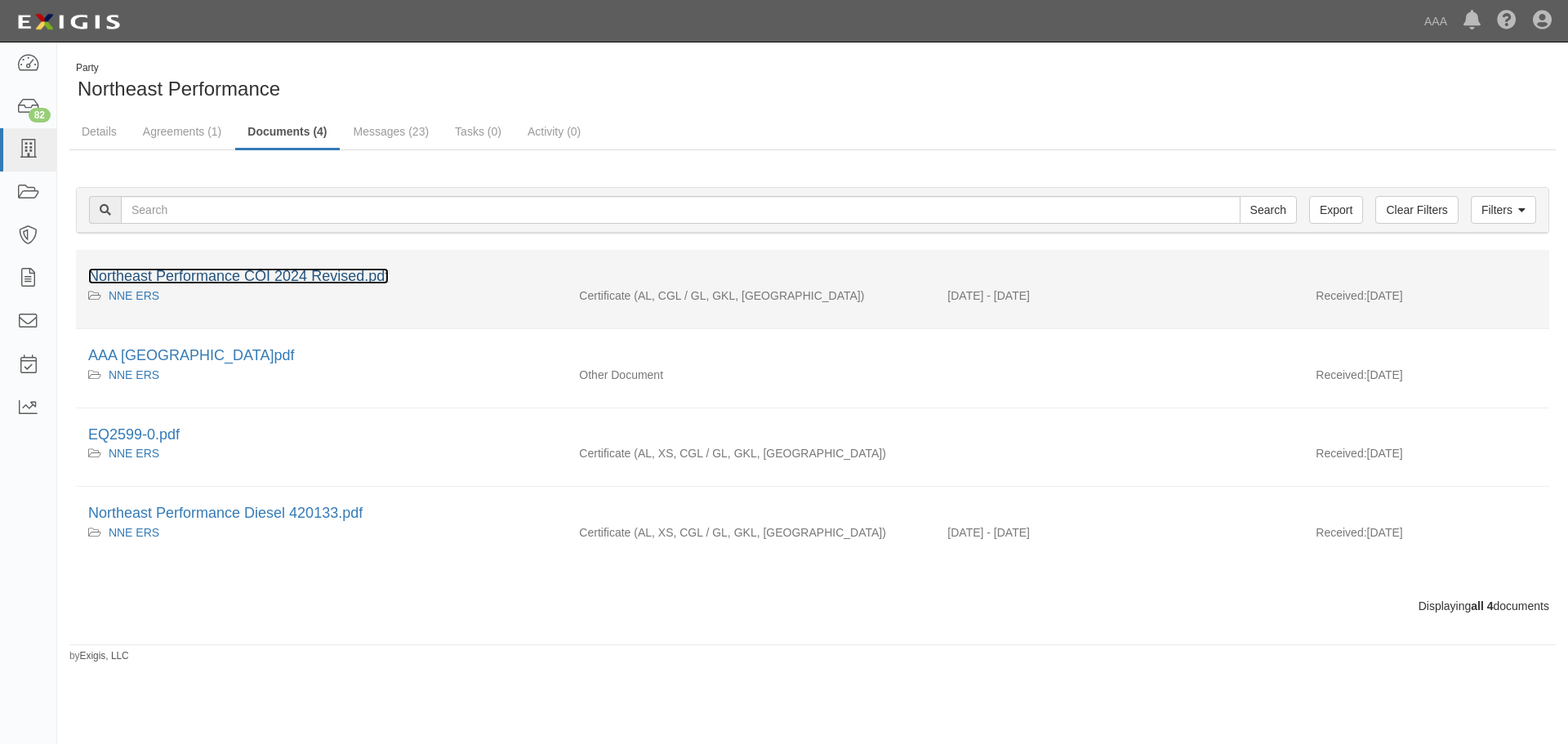
click at [262, 274] on link "Northeast Performance COI 2024 Revised.pdf" at bounding box center [238, 276] width 301 height 17
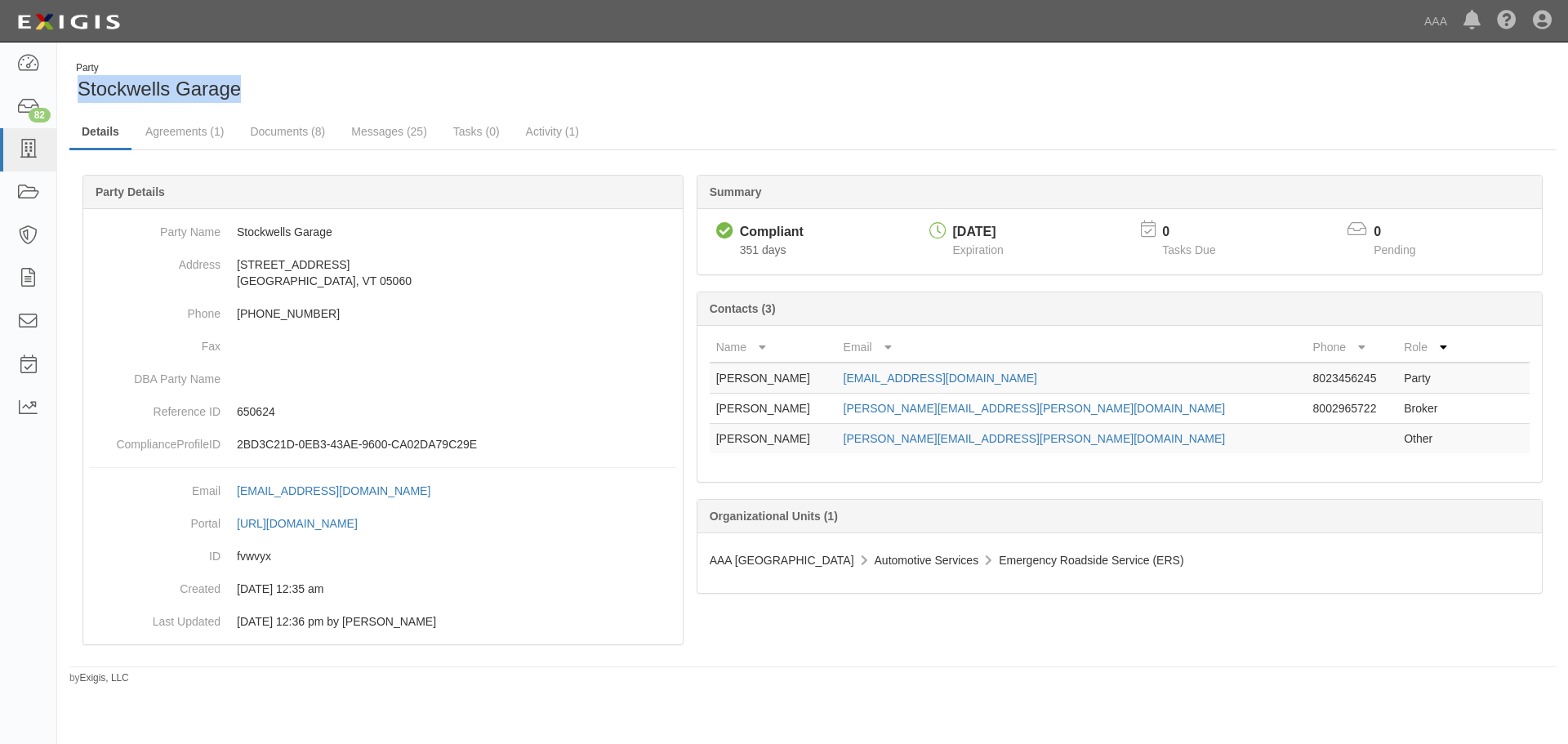
drag, startPoint x: 290, startPoint y: 93, endPoint x: 78, endPoint y: 97, distance: 212.0
click at [78, 97] on div "Party Stockwells Garage" at bounding box center [435, 82] width 731 height 42
click at [250, 134] on link "Documents (8)" at bounding box center [287, 132] width 100 height 35
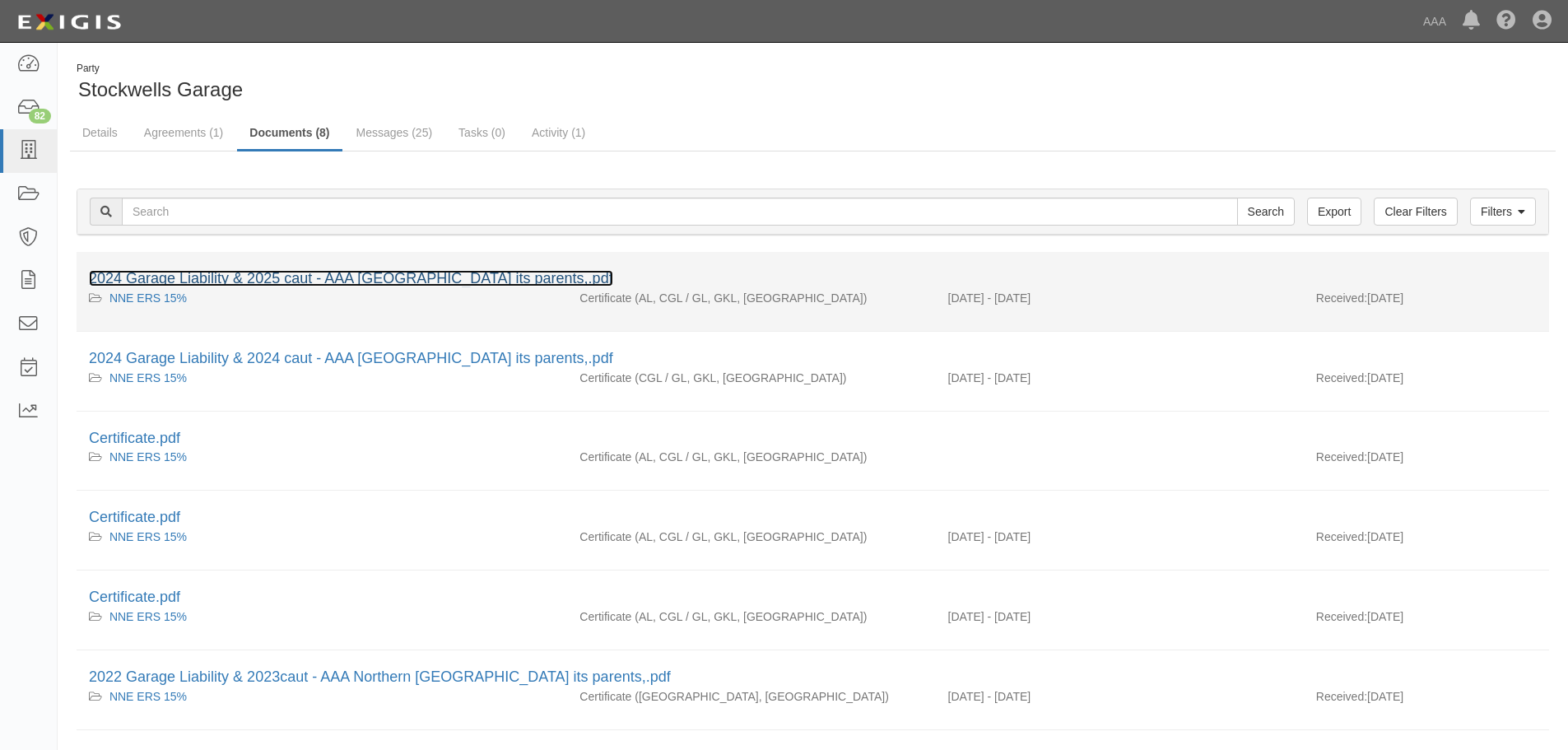
click at [236, 278] on link "2024 Garage Liability & 2025 caut - AAA Northern New England its parents,.pdf" at bounding box center [351, 278] width 524 height 17
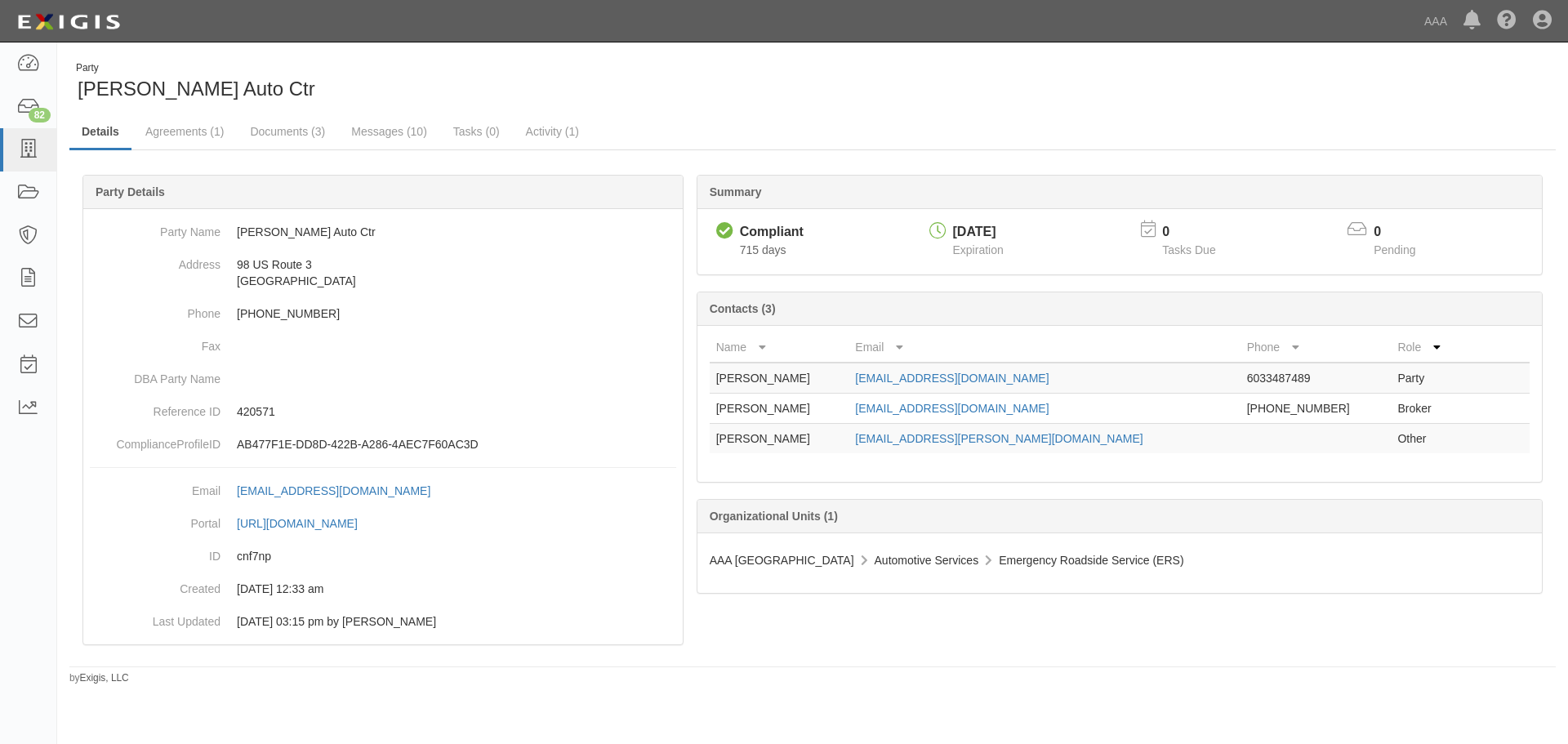
click at [411, 71] on div "Party [PERSON_NAME] Auto Ctr" at bounding box center [435, 82] width 731 height 42
click at [688, 69] on div "Party Arnold's Auto Ctr" at bounding box center [435, 82] width 731 height 42
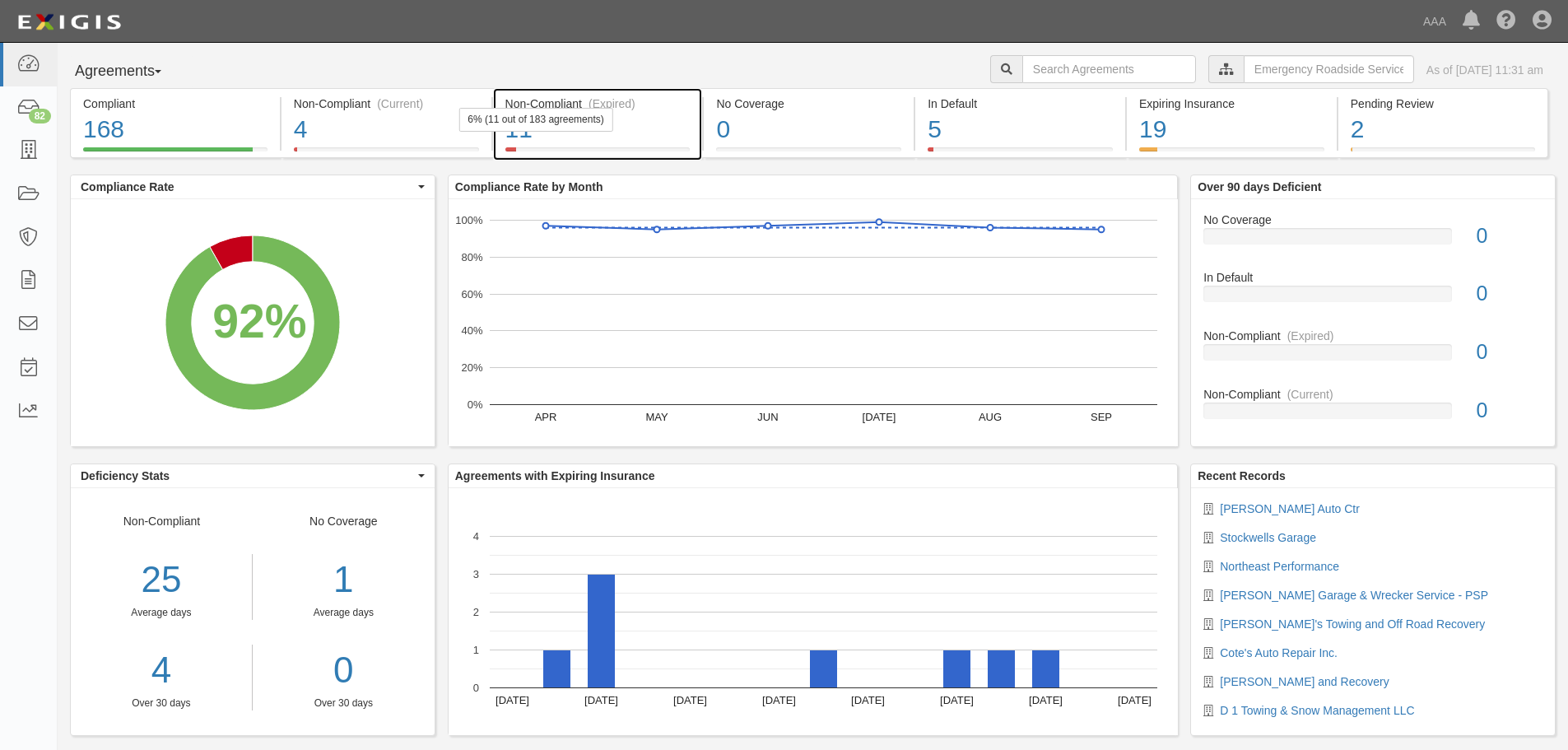
click at [609, 117] on div "6% (11 out of 183 agreements)" at bounding box center [535, 119] width 154 height 24
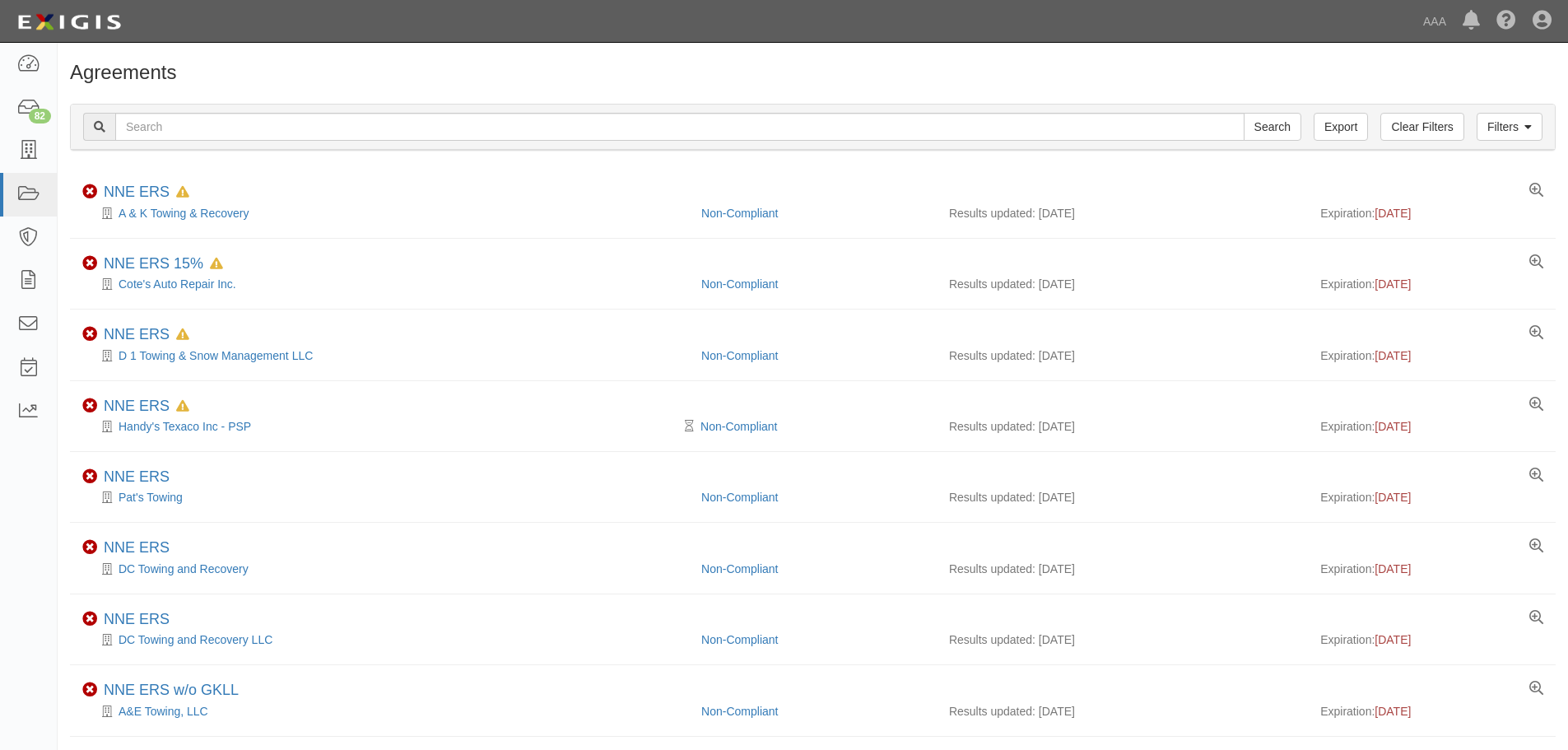
click at [284, 61] on div "Agreements Filters Clear Filters Export Search Filters Compliance Status Compli…" at bounding box center [813, 536] width 1511 height 973
